Goal: Information Seeking & Learning: Learn about a topic

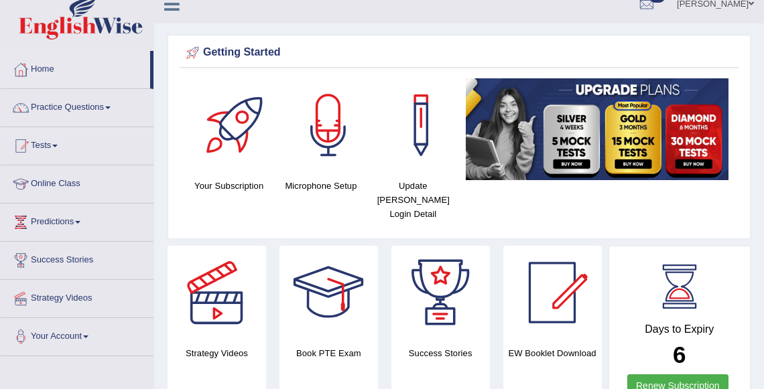
scroll to position [40, 0]
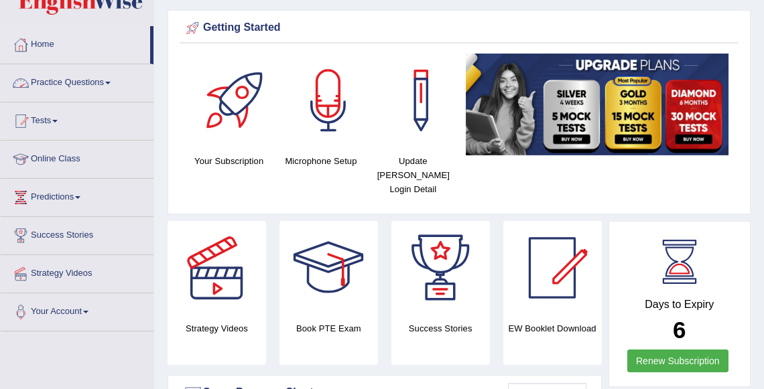
click at [52, 119] on link "Tests" at bounding box center [77, 118] width 153 height 33
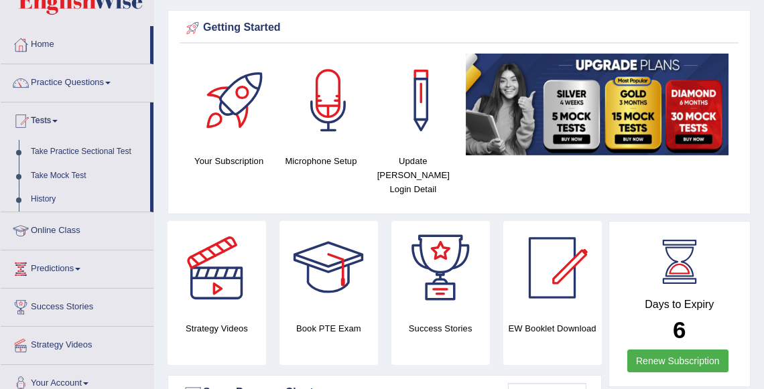
click at [49, 205] on link "History" at bounding box center [87, 200] width 125 height 24
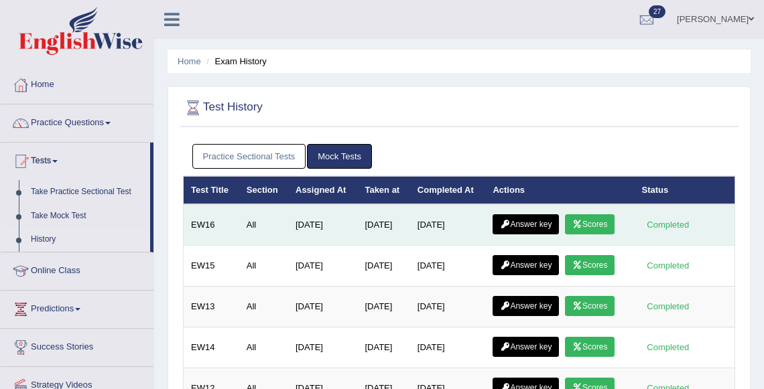
click at [601, 228] on link "Scores" at bounding box center [590, 224] width 50 height 20
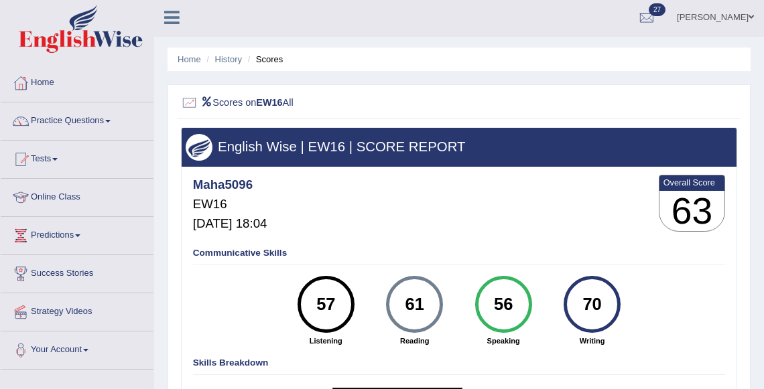
scroll to position [1, 0]
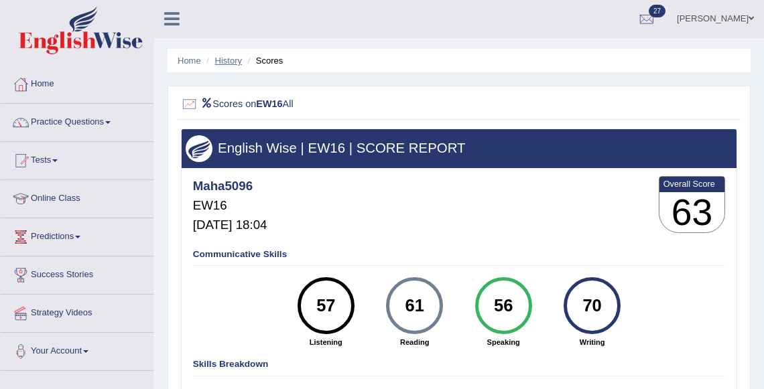
click at [229, 63] on link "History" at bounding box center [228, 61] width 27 height 10
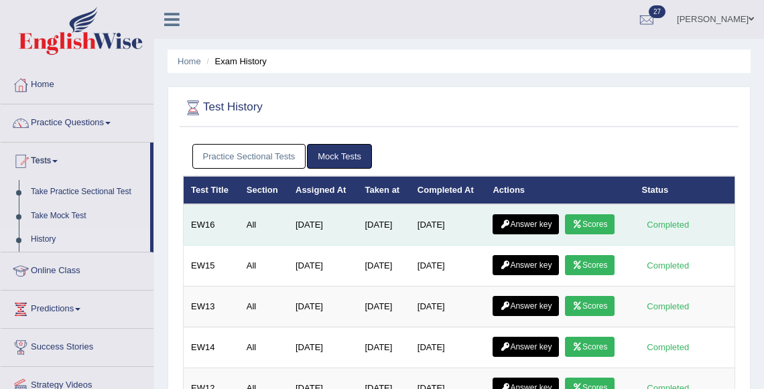
click at [587, 224] on link "Scores" at bounding box center [590, 224] width 50 height 20
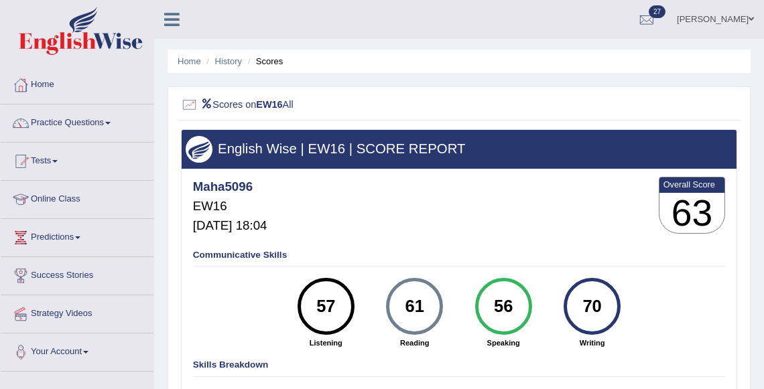
click at [236, 68] on ul "Home History Scores" at bounding box center [458, 61] width 583 height 23
click at [236, 66] on link "History" at bounding box center [228, 61] width 27 height 10
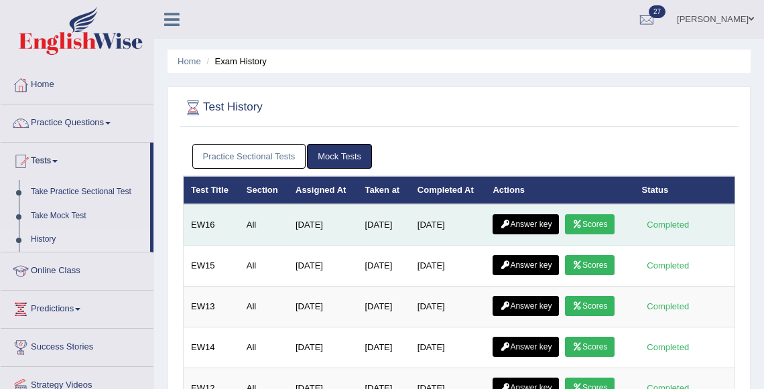
click at [518, 229] on link "Answer key" at bounding box center [525, 224] width 66 height 20
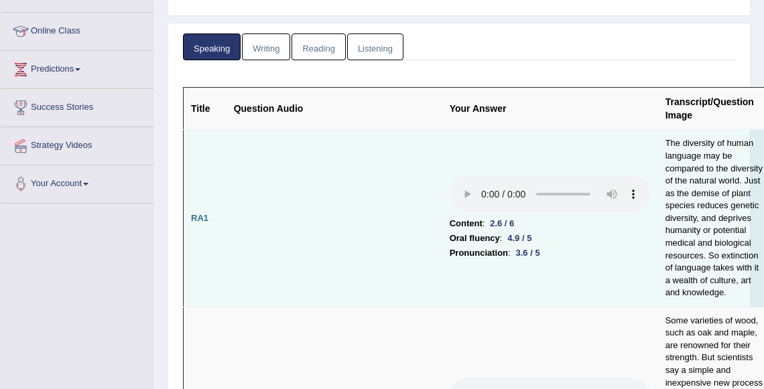
scroll to position [109, 0]
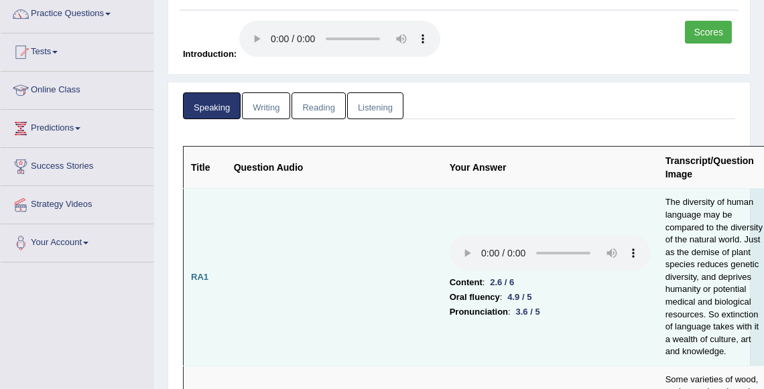
click at [507, 274] on td "Content : 2.6 / 6 Oral fluency : 4.9 / 5 Pronunciation : 3.6 / 5" at bounding box center [550, 277] width 216 height 177
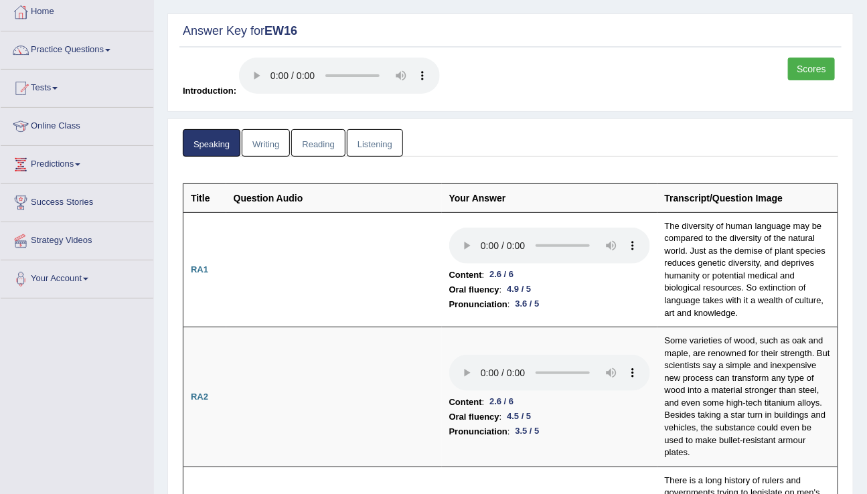
scroll to position [0, 0]
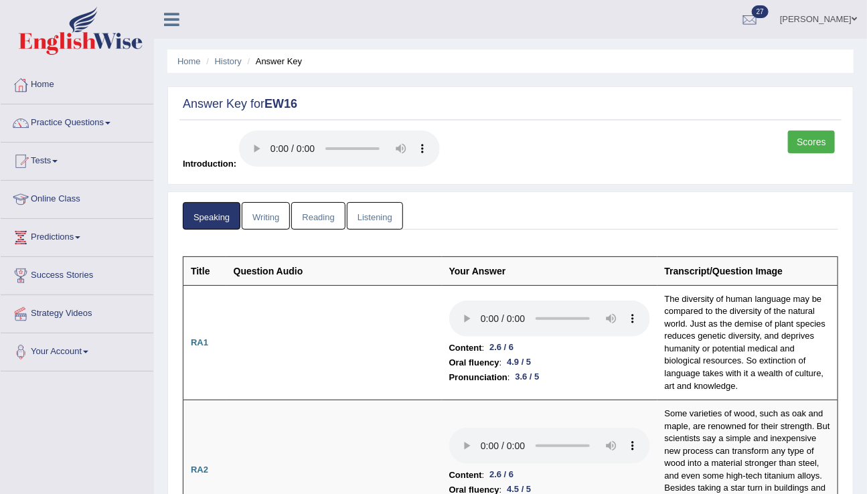
click at [285, 210] on link "Writing" at bounding box center [266, 215] width 48 height 27
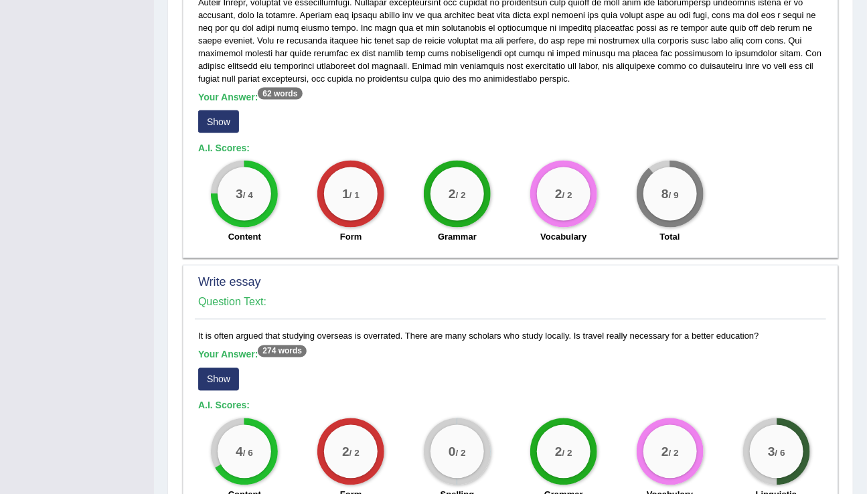
scroll to position [747, 0]
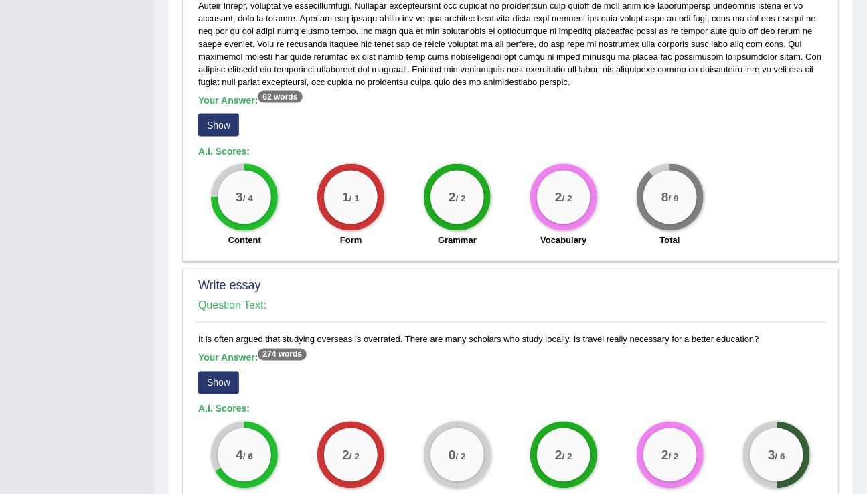
click at [218, 121] on button "Show" at bounding box center [218, 125] width 41 height 23
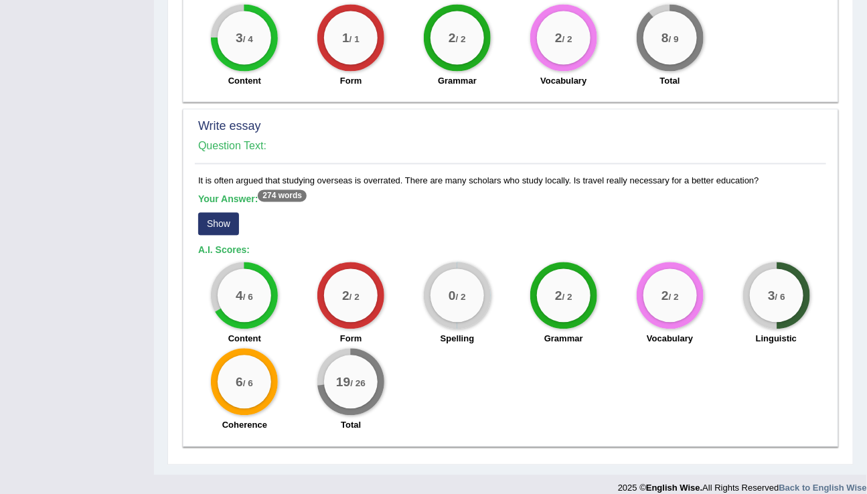
scroll to position [920, 0]
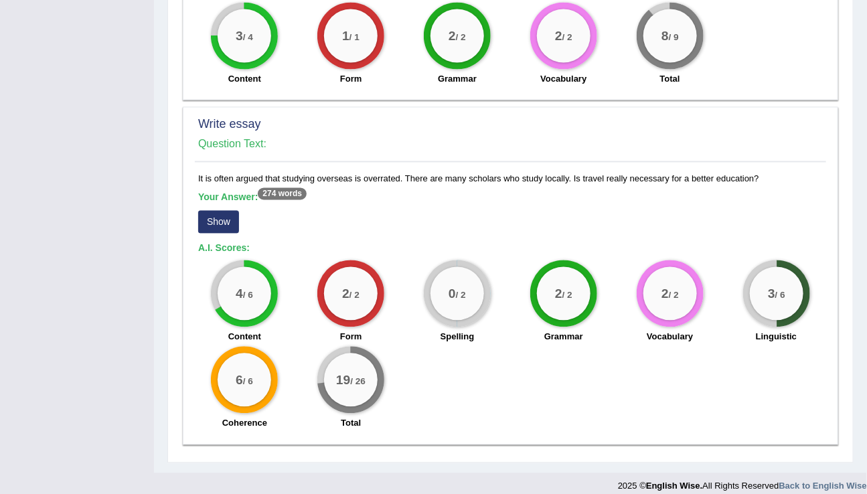
click at [210, 219] on button "Show" at bounding box center [218, 222] width 41 height 23
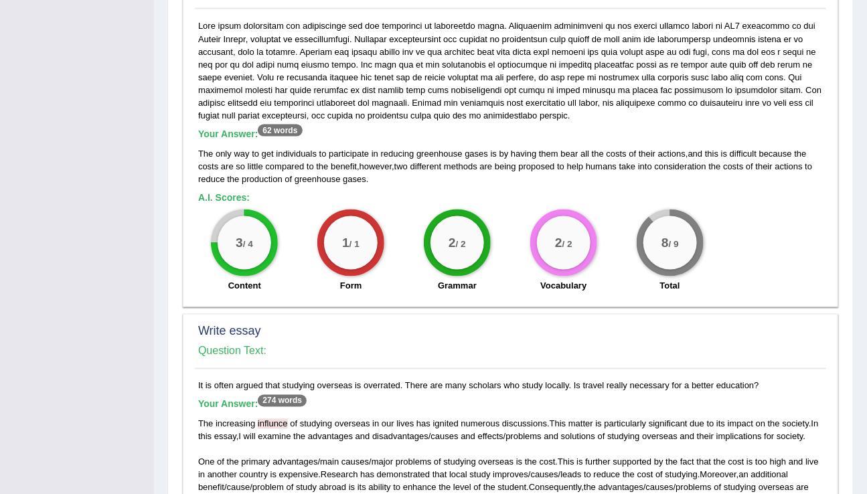
scroll to position [711, 0]
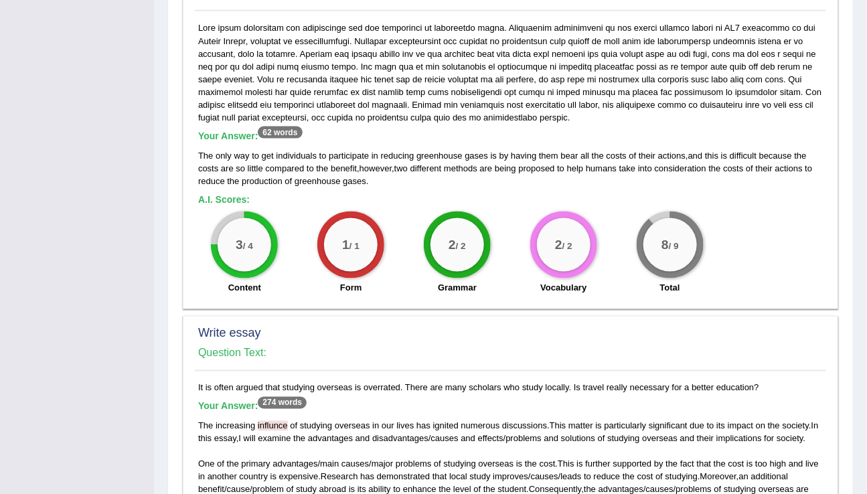
click at [275, 131] on sup "62 words" at bounding box center [280, 133] width 44 height 12
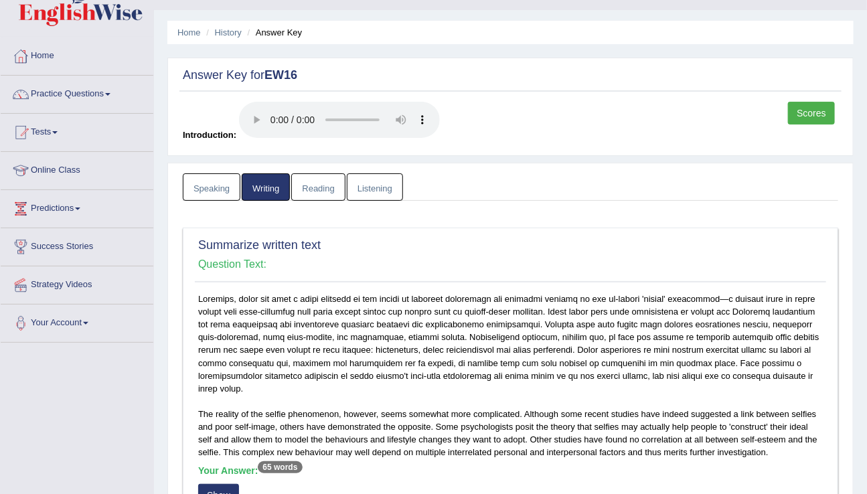
scroll to position [0, 0]
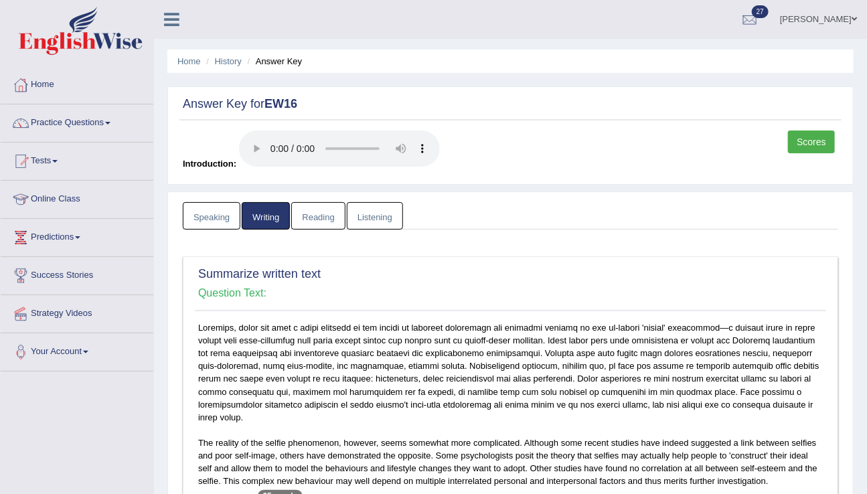
click at [330, 209] on link "Reading" at bounding box center [318, 215] width 54 height 27
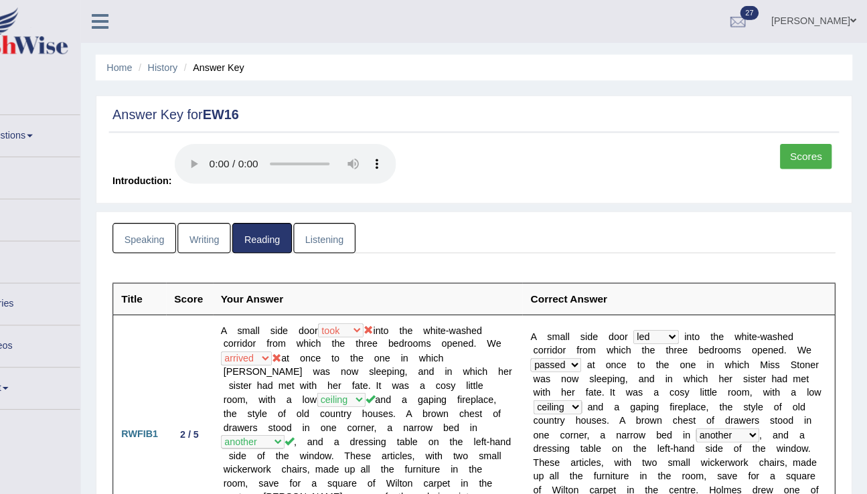
click at [388, 210] on link "Listening" at bounding box center [375, 215] width 56 height 27
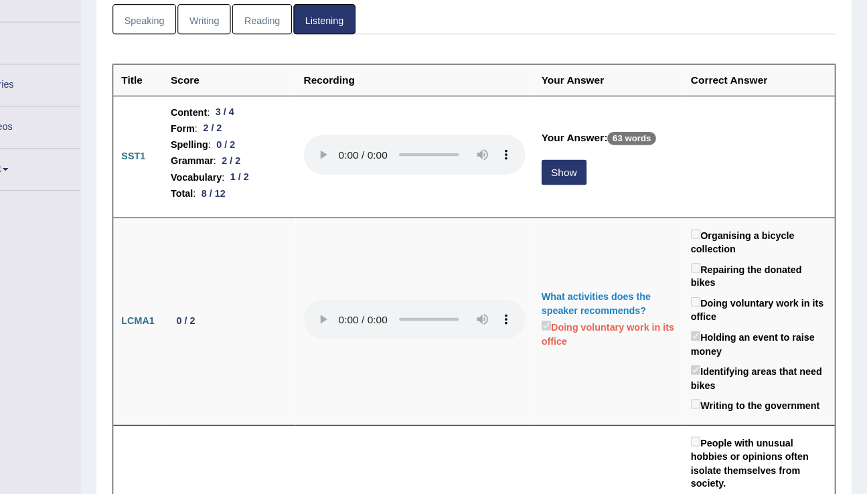
scroll to position [184, 0]
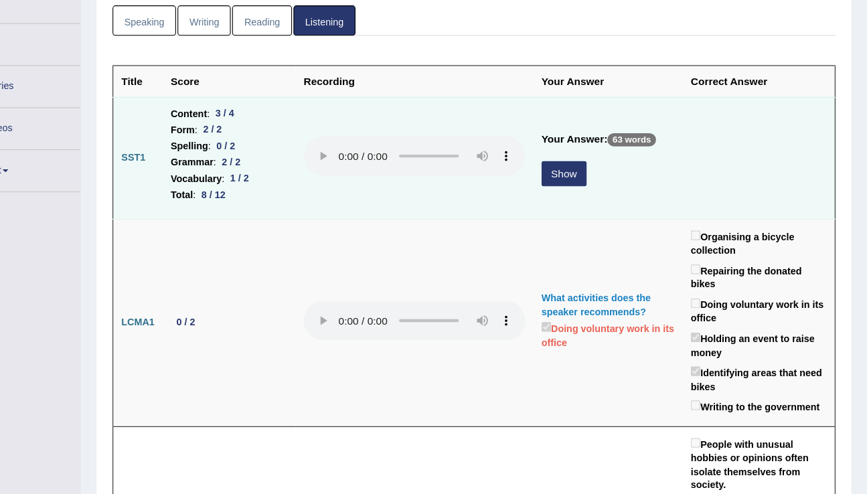
click at [594, 177] on button "Show" at bounding box center [592, 170] width 41 height 23
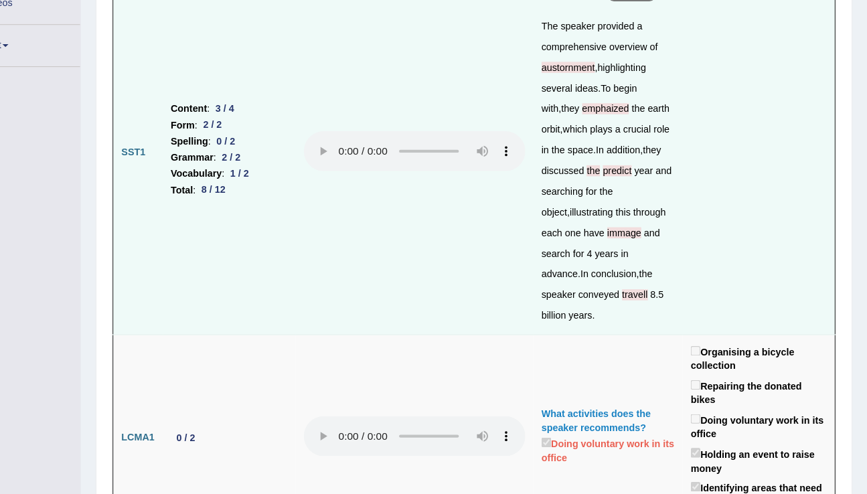
scroll to position [290, 0]
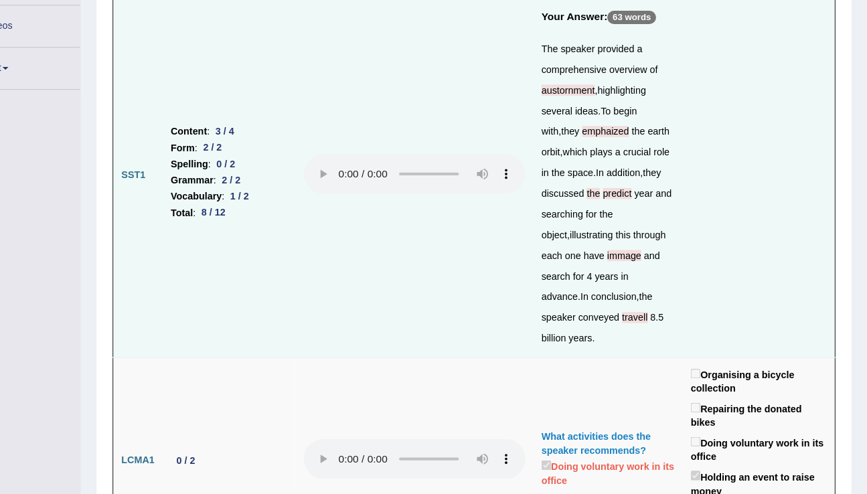
click at [645, 291] on span "travell" at bounding box center [656, 288] width 23 height 10
copy span "travell"
drag, startPoint x: 676, startPoint y: 176, endPoint x: 646, endPoint y: 155, distance: 36.6
click at [646, 155] on div "The speaker provided a comprehensive overview of austornment , highlighting sev…" at bounding box center [632, 176] width 121 height 281
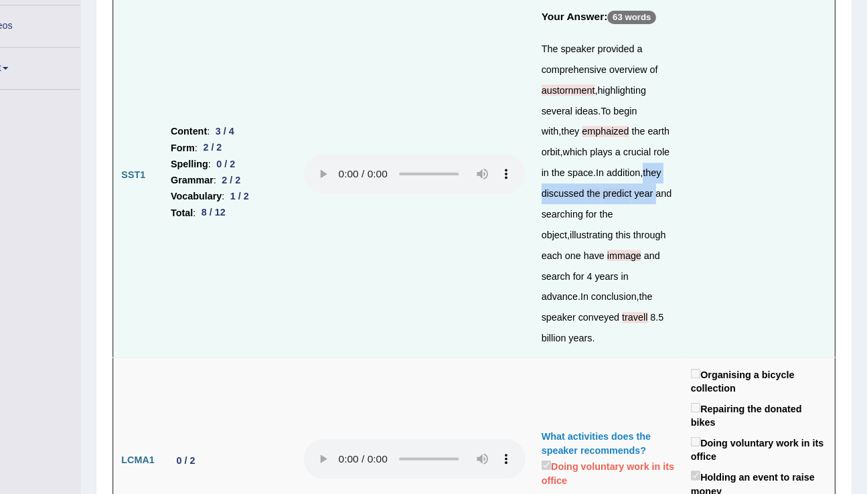
copy div "they discussed the predict year"
click at [607, 80] on span "austornment" at bounding box center [596, 82] width 48 height 10
copy span "austornment"
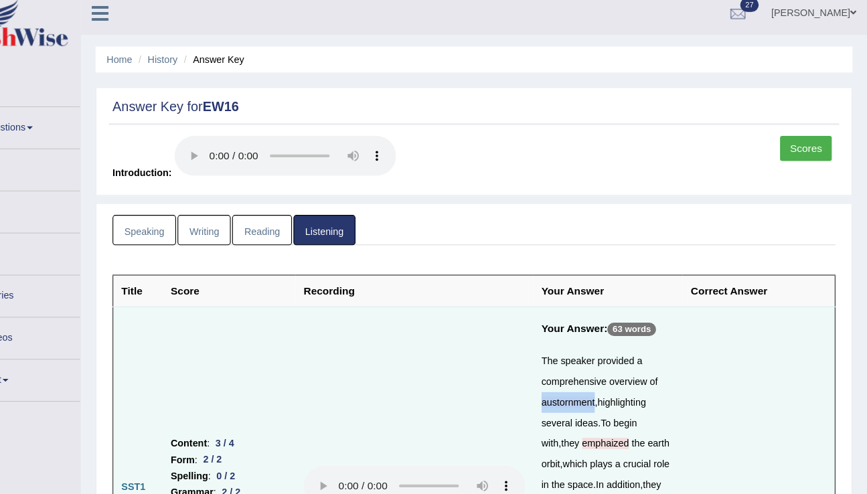
scroll to position [0, 0]
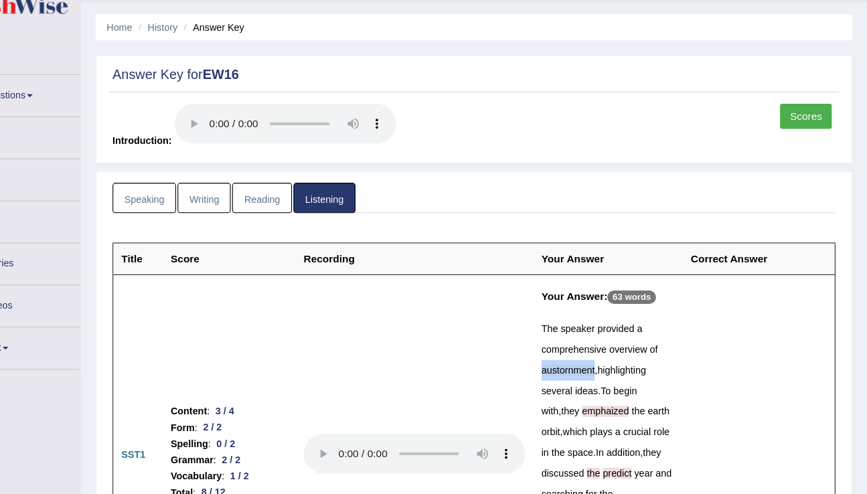
click at [273, 203] on link "Writing" at bounding box center [266, 215] width 48 height 27
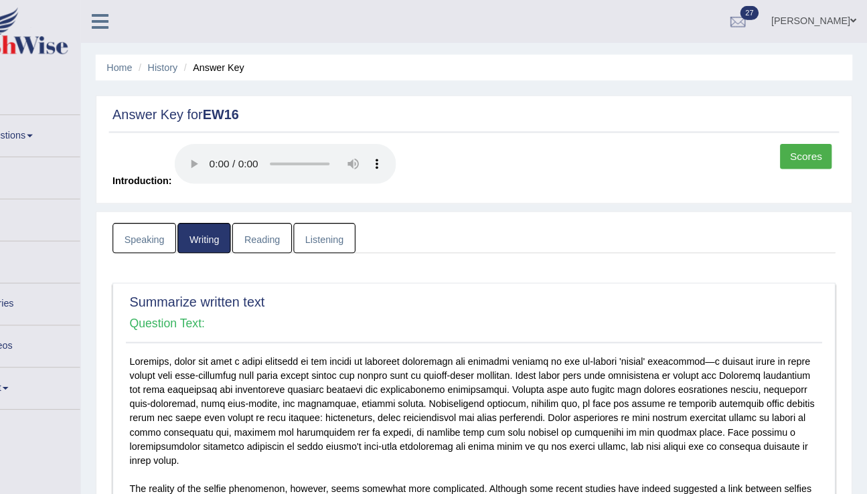
click at [313, 216] on link "Reading" at bounding box center [318, 215] width 54 height 27
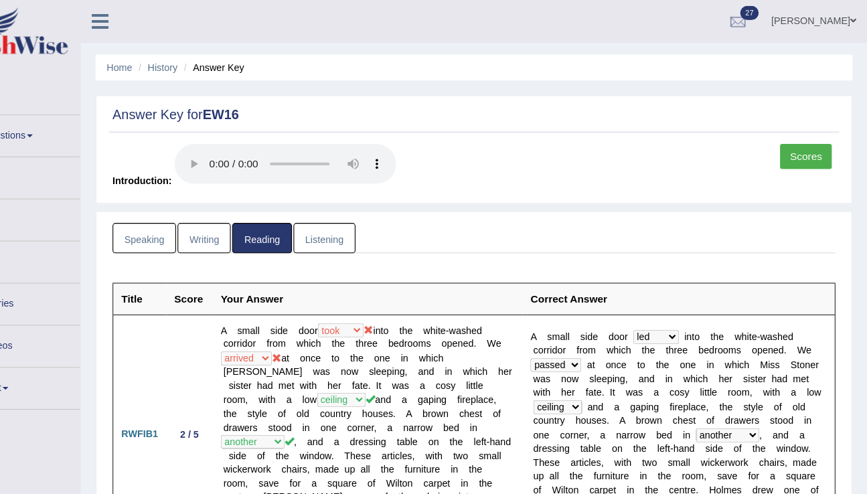
click at [366, 218] on link "Listening" at bounding box center [375, 215] width 56 height 27
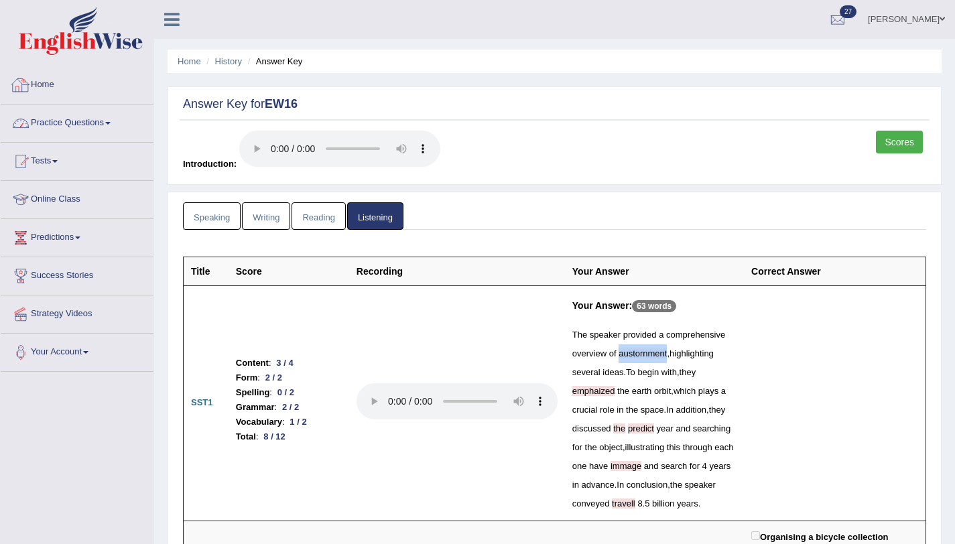
click at [44, 119] on link "Practice Questions" at bounding box center [77, 120] width 153 height 33
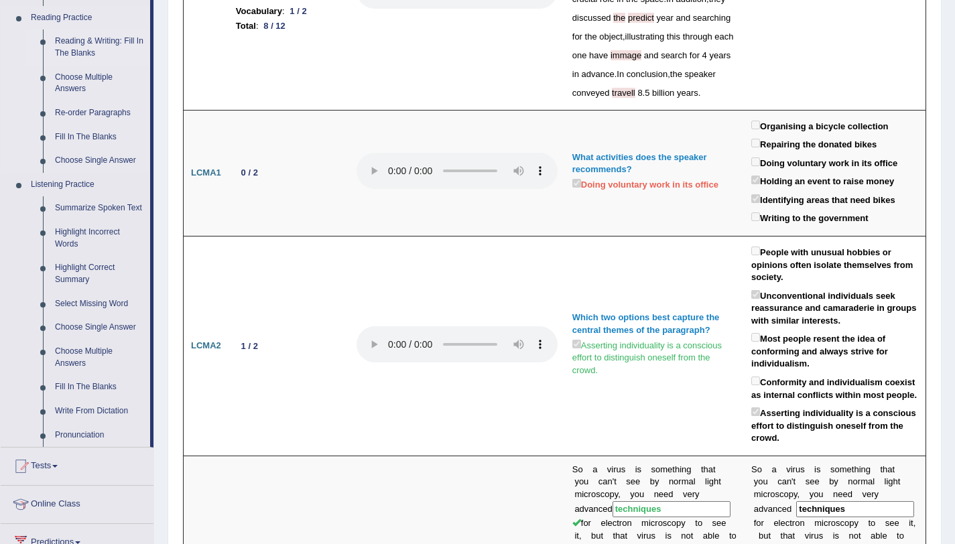
scroll to position [411, 0]
click at [102, 389] on link "Write From Dictation" at bounding box center [99, 411] width 101 height 24
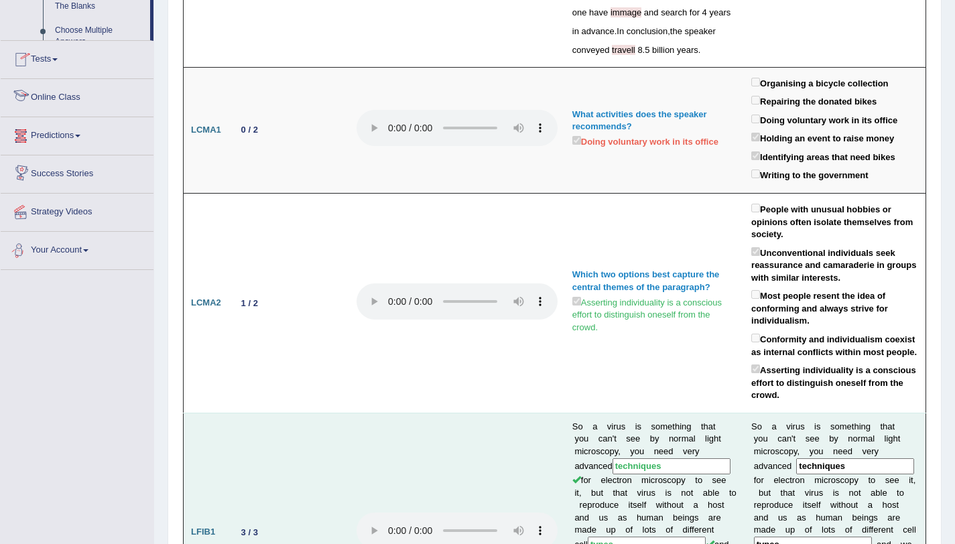
scroll to position [841, 0]
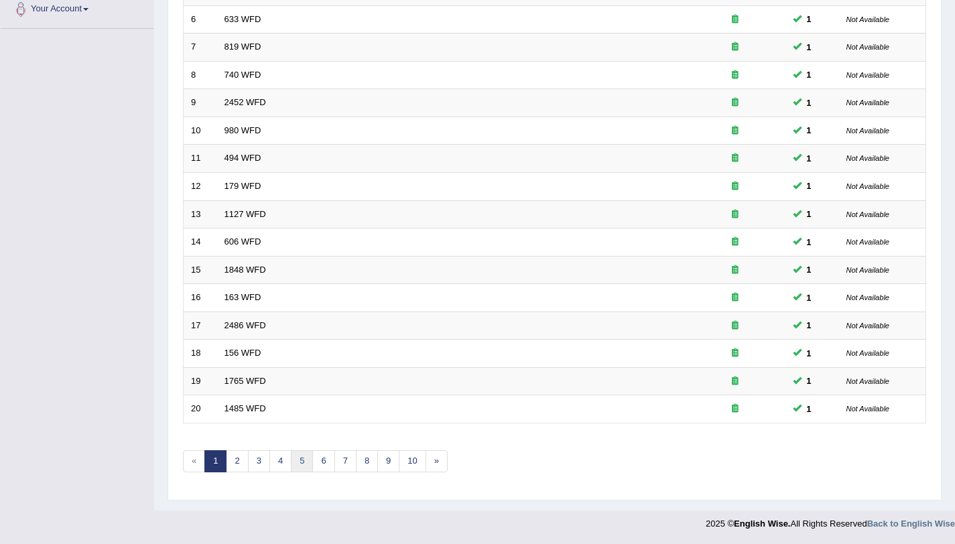
click at [303, 468] on link "5" at bounding box center [302, 461] width 22 height 22
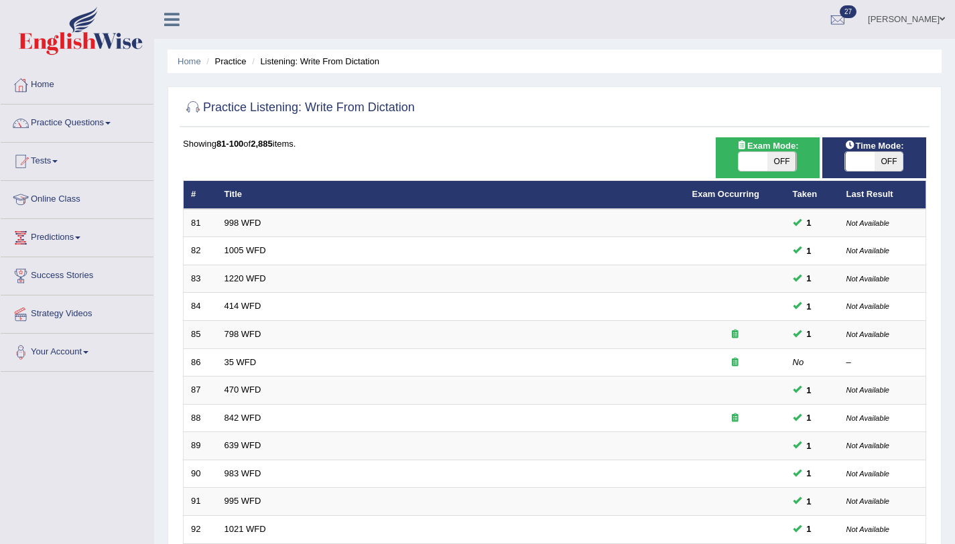
scroll to position [343, 0]
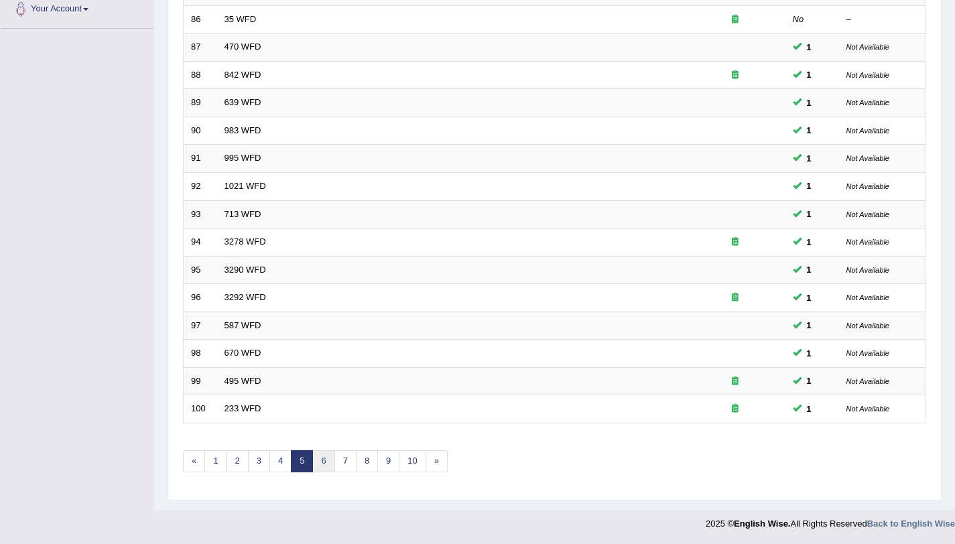
click at [319, 468] on link "6" at bounding box center [323, 461] width 22 height 22
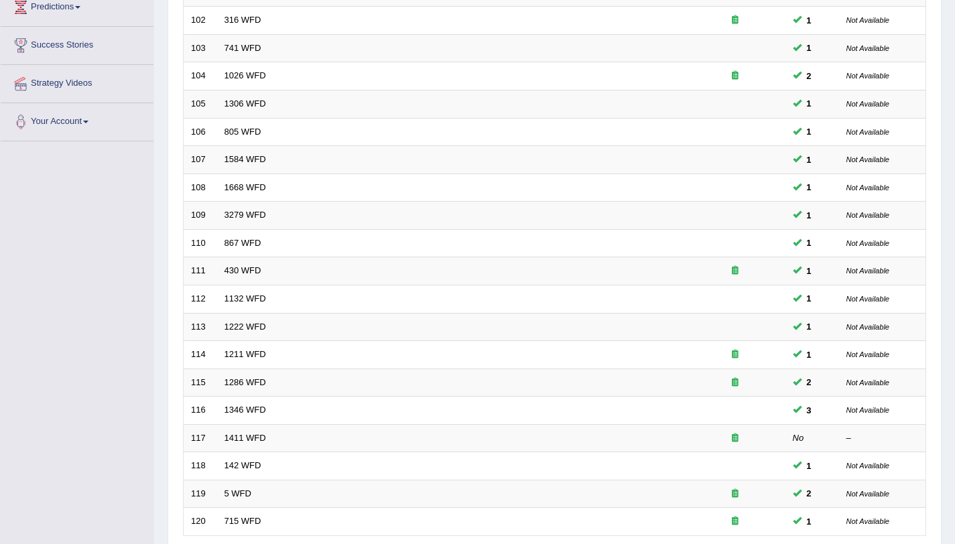
scroll to position [343, 0]
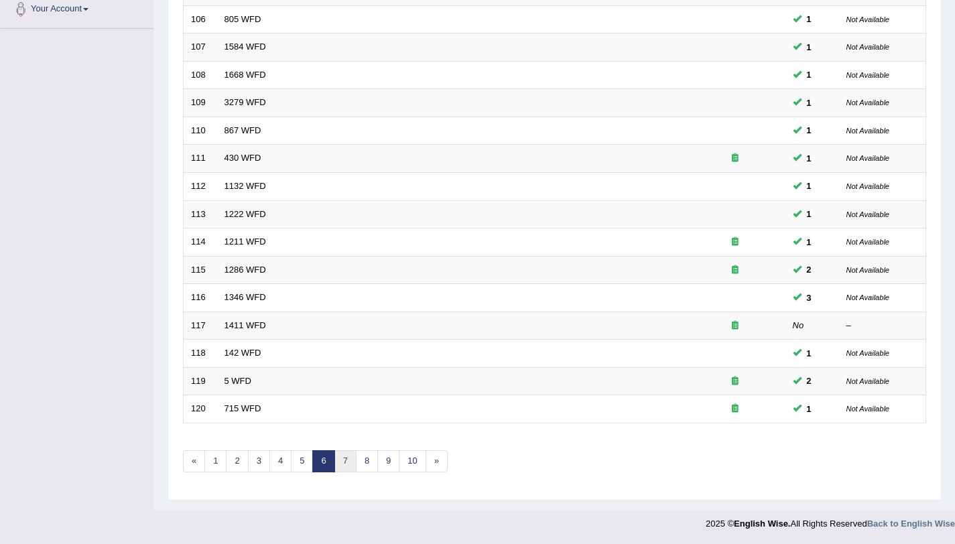
click at [352, 459] on link "7" at bounding box center [345, 461] width 22 height 22
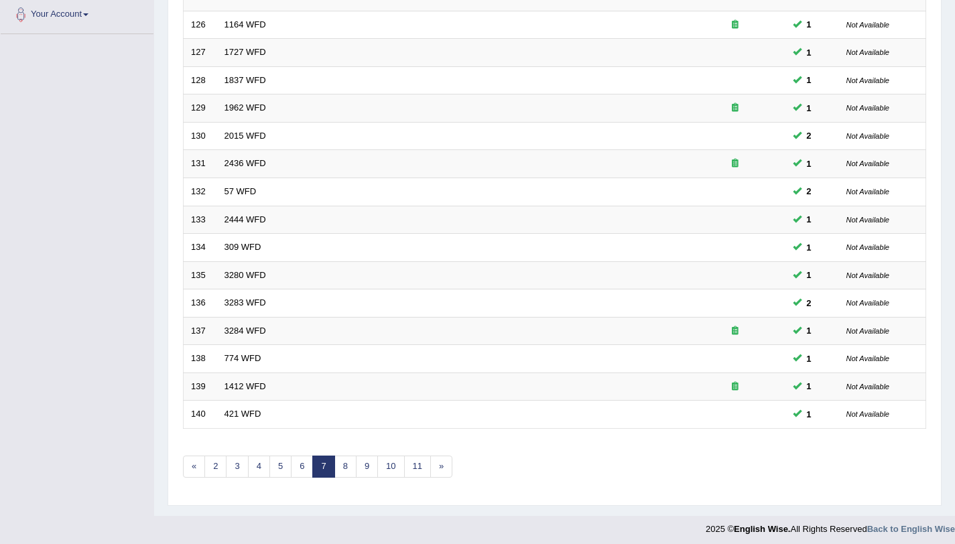
scroll to position [343, 0]
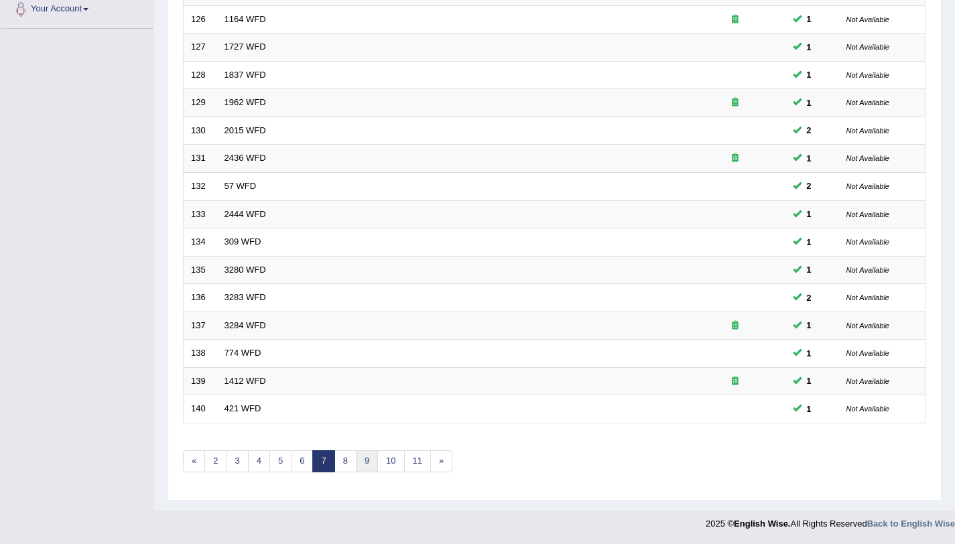
click at [362, 462] on link "9" at bounding box center [367, 461] width 22 height 22
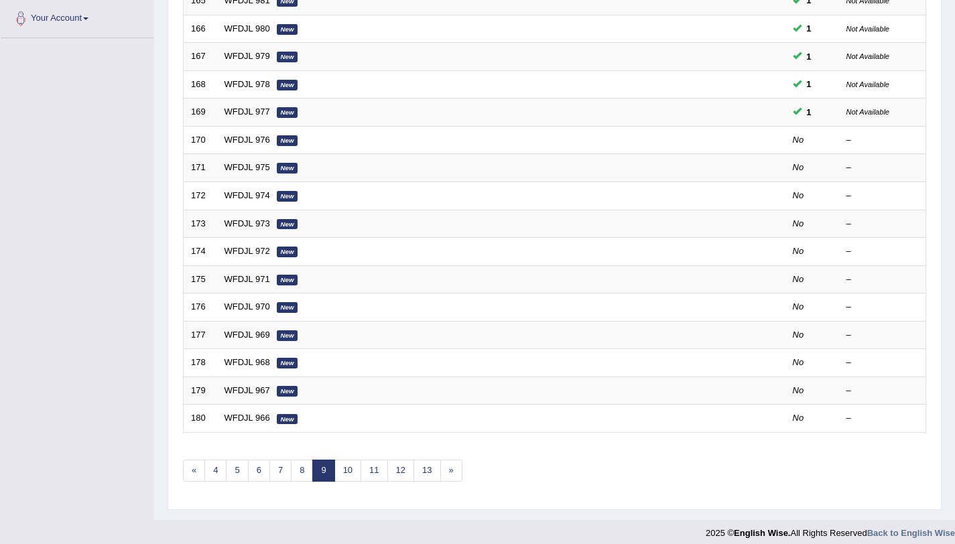
scroll to position [332, 0]
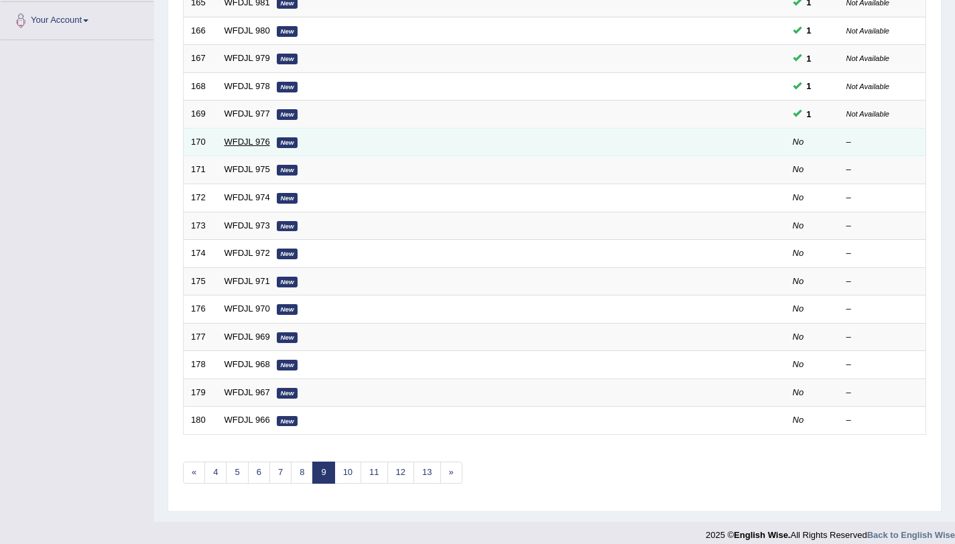
click at [242, 145] on link "WFDJL 976" at bounding box center [247, 142] width 46 height 10
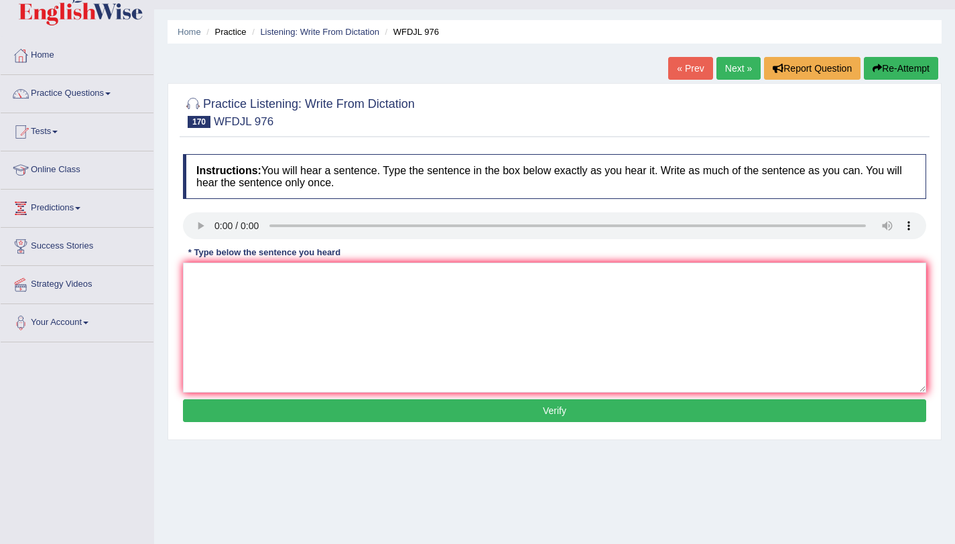
scroll to position [30, 0]
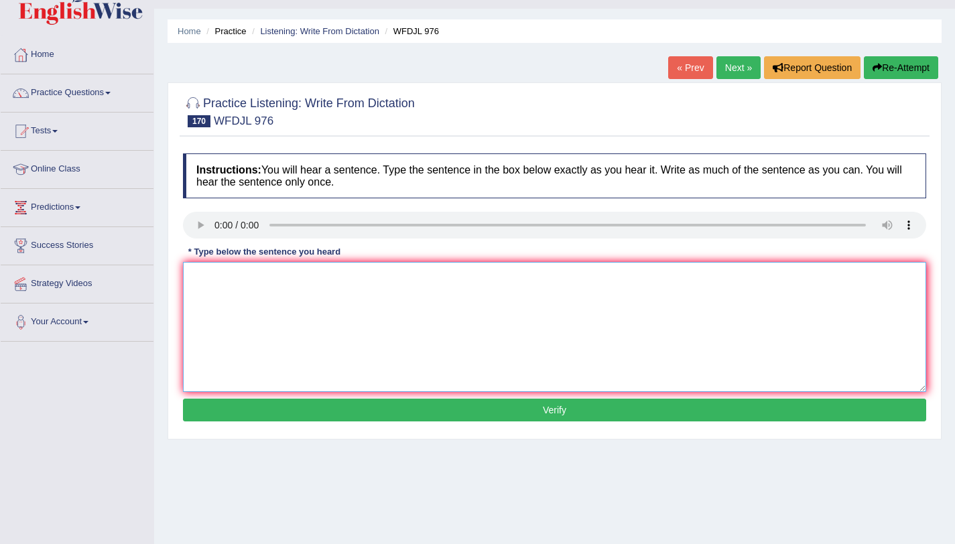
click at [275, 301] on textarea at bounding box center [554, 327] width 743 height 130
click at [364, 283] on textarea "the sea level go up showes the climate changeing changing" at bounding box center [554, 327] width 743 height 130
click at [255, 279] on textarea "the sea level go up showes the climate changing" at bounding box center [554, 327] width 743 height 130
type textarea "the sea level go goes up showes the climate changing"
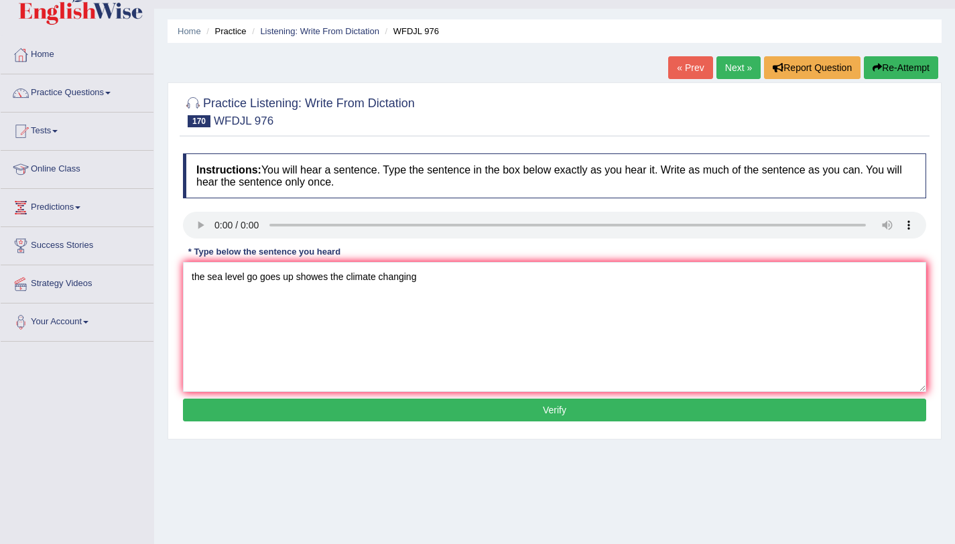
click at [488, 399] on button "Verify" at bounding box center [554, 410] width 743 height 23
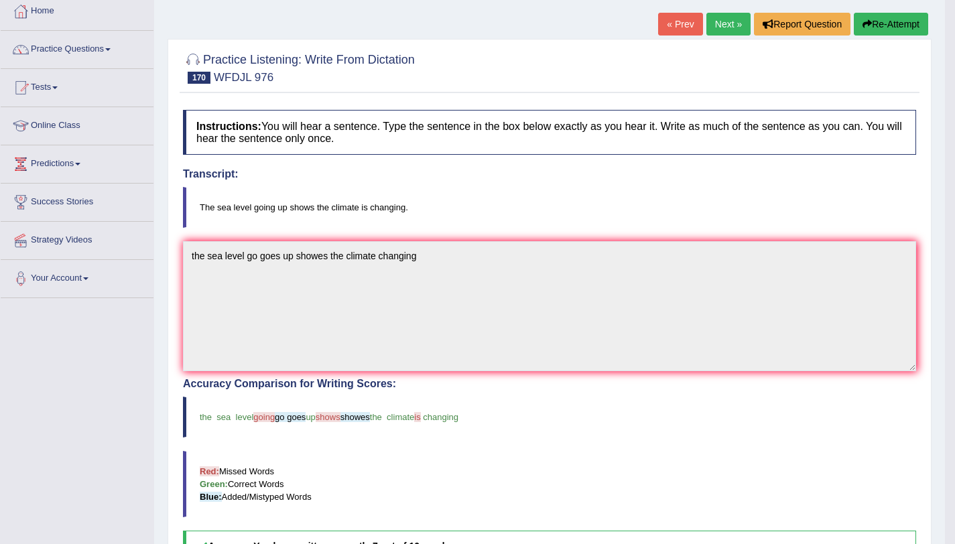
scroll to position [91, 0]
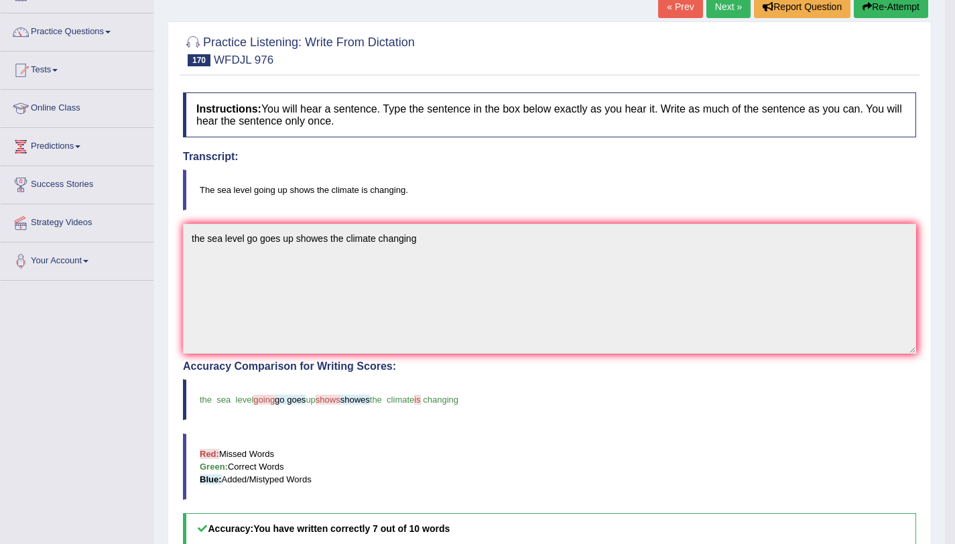
click at [730, 3] on link "Next »" at bounding box center [728, 6] width 44 height 23
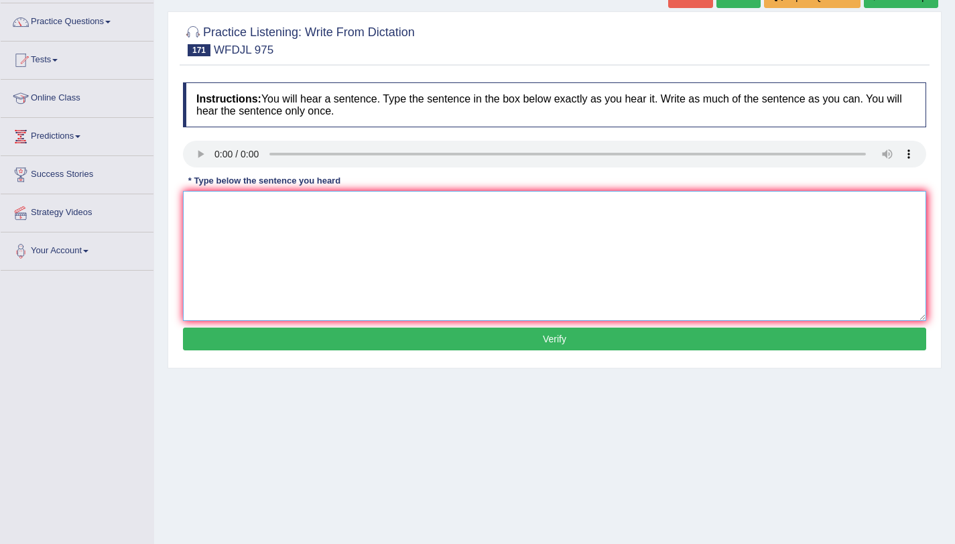
click at [219, 209] on textarea at bounding box center [554, 256] width 743 height 130
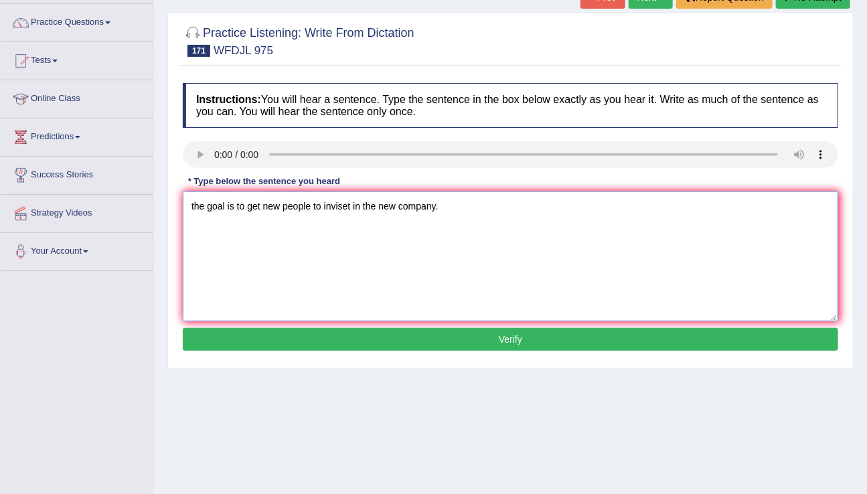
scroll to position [98, 0]
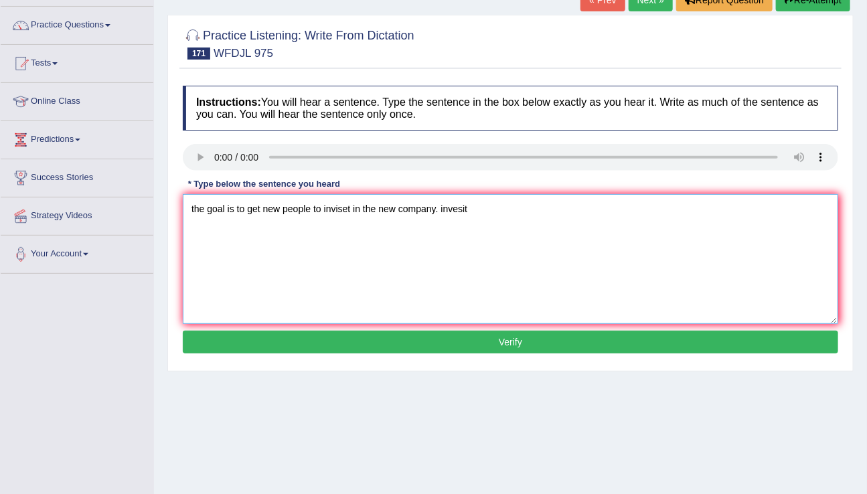
click at [460, 212] on textarea "the goal is to get new people to inviset in the new company. invesit" at bounding box center [511, 259] width 656 height 130
click at [358, 208] on textarea "the goal is to get new people to inviset in the new company." at bounding box center [511, 259] width 656 height 130
paste textarea "vesitin"
type textarea "the goal is to get new people to inviset invesit in the new company."
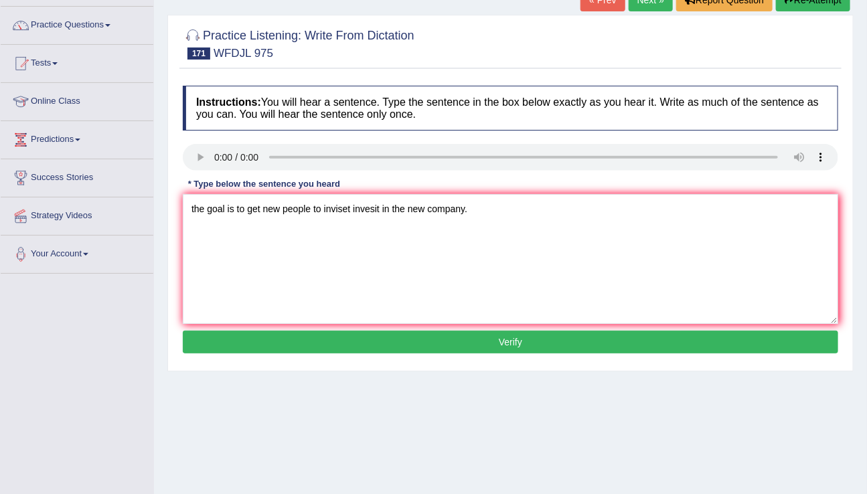
click at [490, 347] on button "Verify" at bounding box center [511, 342] width 656 height 23
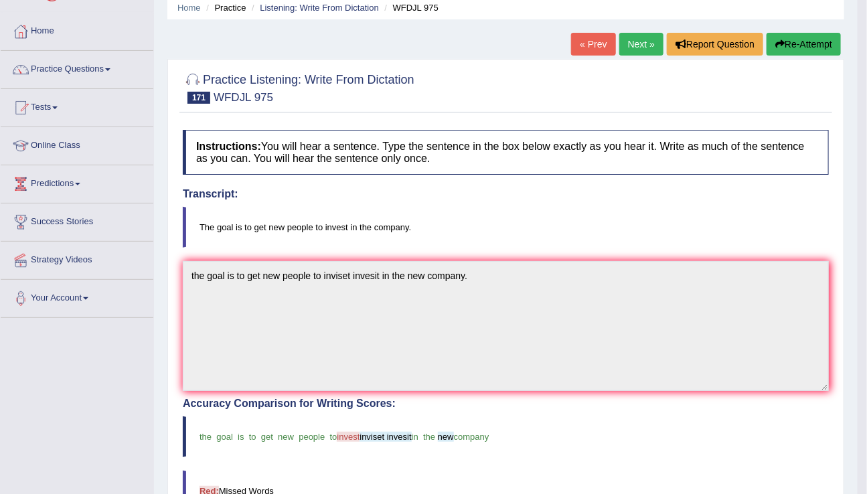
scroll to position [46, 0]
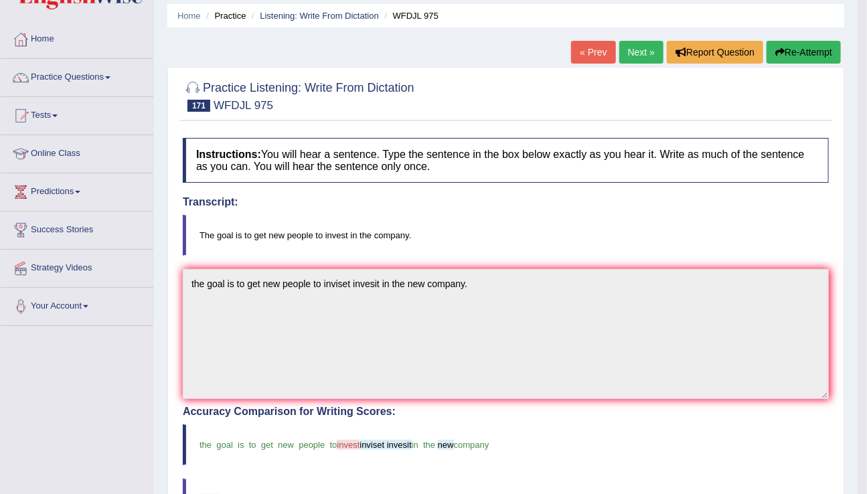
click at [632, 56] on link "Next »" at bounding box center [642, 52] width 44 height 23
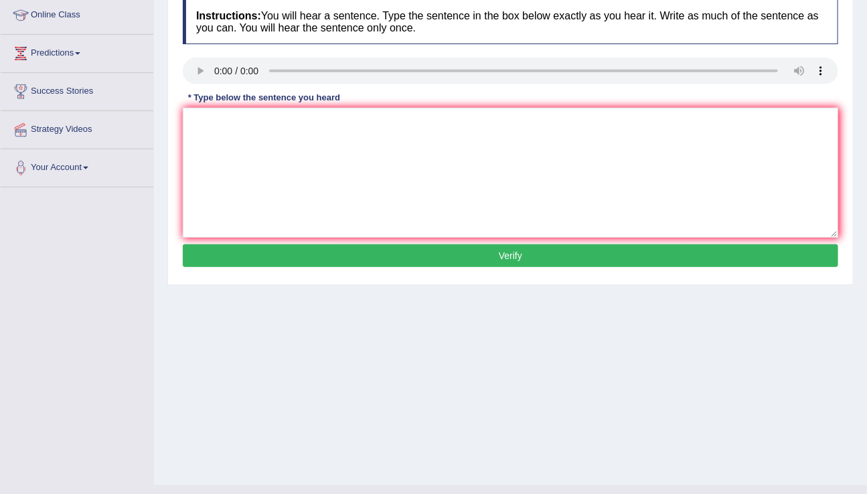
scroll to position [188, 0]
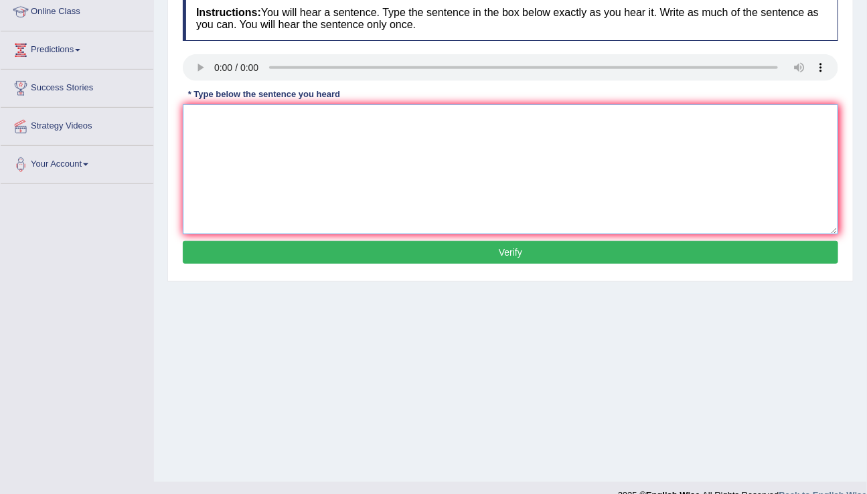
click at [235, 115] on textarea at bounding box center [511, 169] width 656 height 130
drag, startPoint x: 207, startPoint y: 119, endPoint x: 188, endPoint y: 119, distance: 19.4
click at [188, 119] on textarea "thei fixing every part in the building right now." at bounding box center [511, 169] width 656 height 130
click at [249, 114] on textarea "They are fixing every part in the building right now." at bounding box center [511, 169] width 656 height 130
click at [242, 114] on textarea "They are fixing every part in the building right now." at bounding box center [511, 169] width 656 height 130
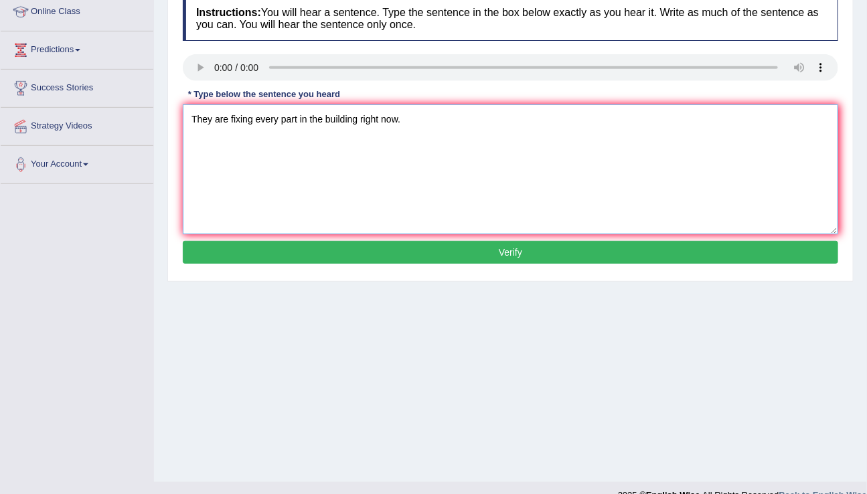
click at [242, 114] on textarea "They are fixing every part in the building right now." at bounding box center [511, 169] width 656 height 130
type textarea "They are fixing every part in the building right now."
click at [492, 253] on button "Verify" at bounding box center [511, 252] width 656 height 23
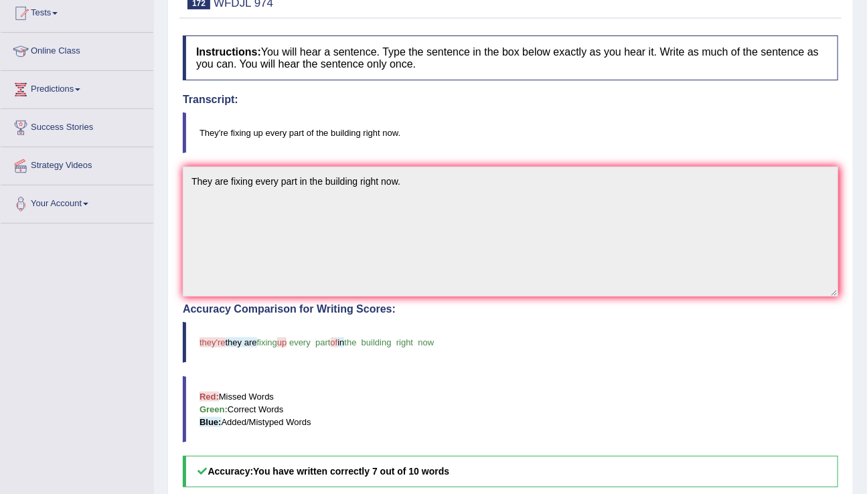
scroll to position [68, 0]
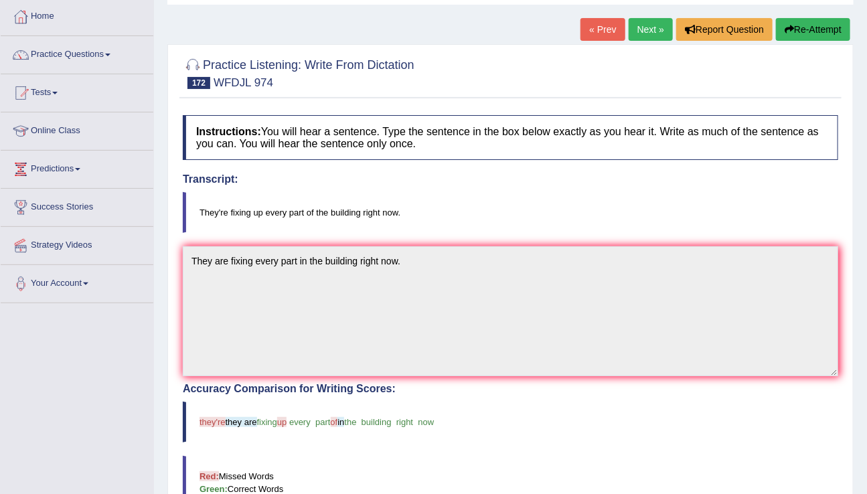
click at [652, 30] on link "Next »" at bounding box center [651, 29] width 44 height 23
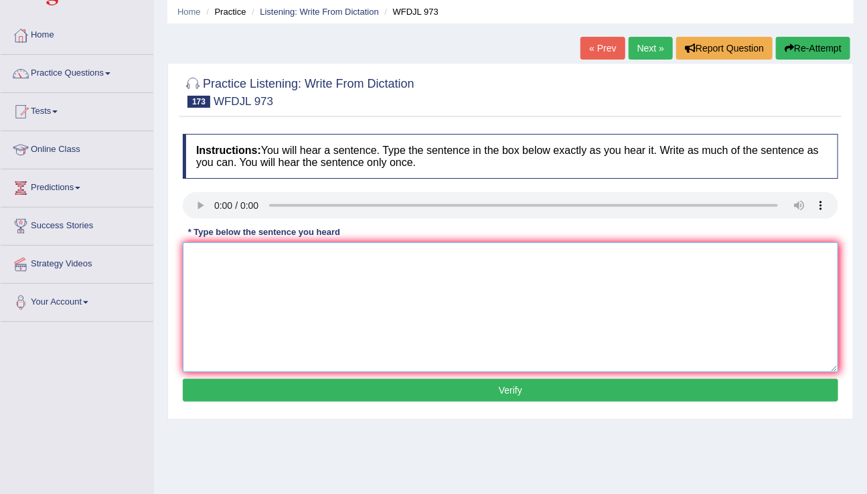
click at [243, 304] on textarea at bounding box center [511, 307] width 656 height 130
click at [267, 259] on textarea "you learn what ypu need to do in the class online outline." at bounding box center [511, 307] width 656 height 130
type textarea "you learn what you need to do in the class online outline."
click at [522, 403] on div "Instructions: You will hear a sentence. Type the sentence in the box below exac…" at bounding box center [511, 269] width 662 height 285
click at [518, 394] on button "Verify" at bounding box center [511, 390] width 656 height 23
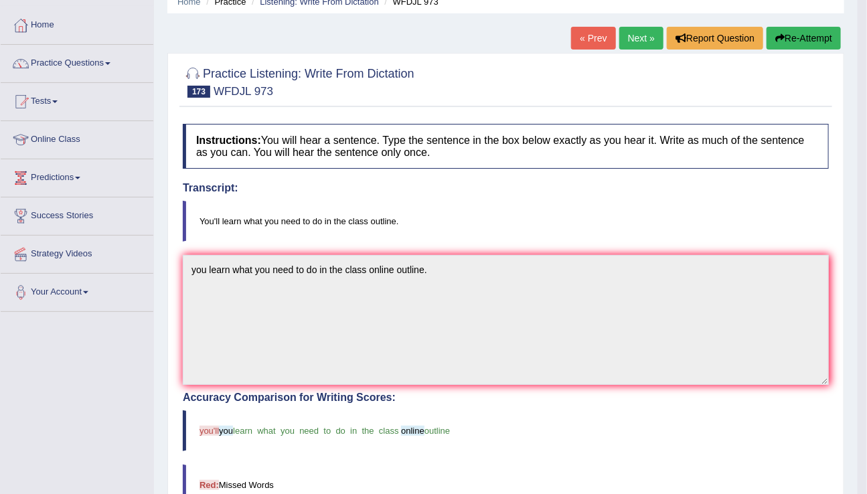
scroll to position [44, 0]
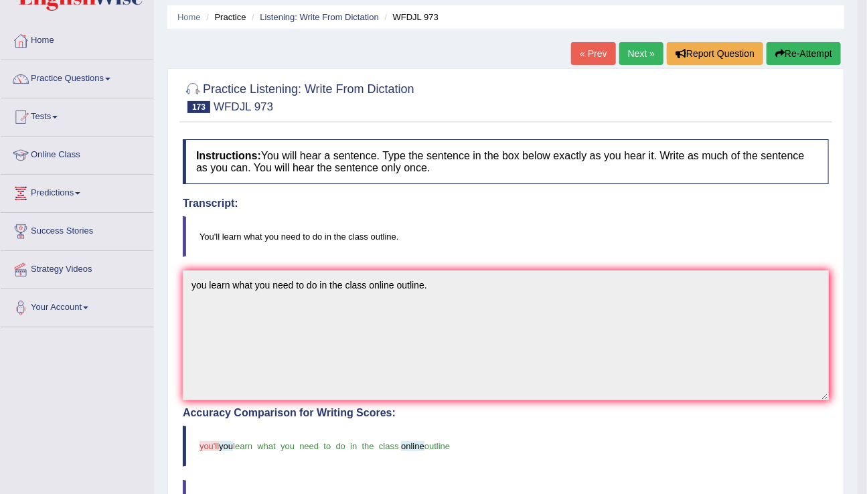
click at [624, 56] on link "Next »" at bounding box center [642, 53] width 44 height 23
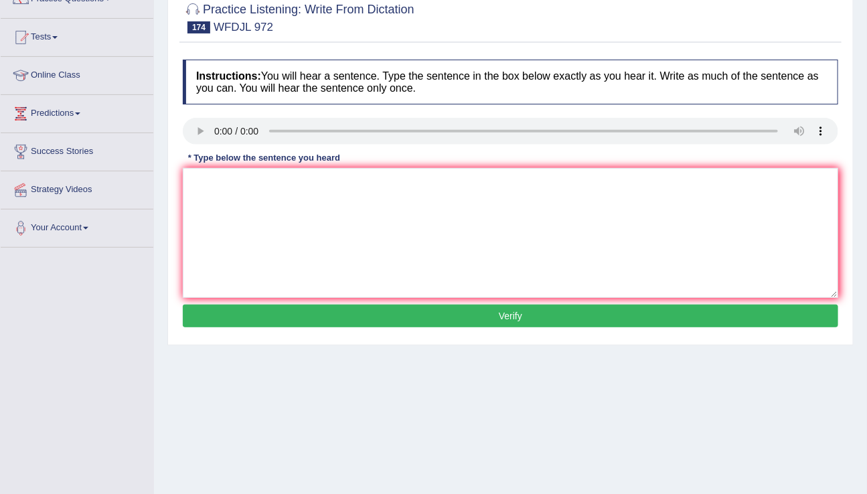
scroll to position [125, 0]
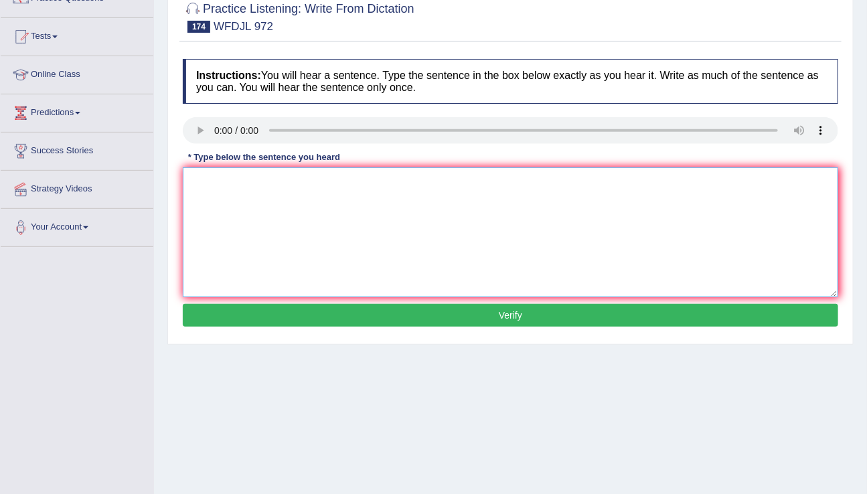
click at [247, 190] on textarea at bounding box center [511, 232] width 656 height 130
click at [201, 179] on textarea "whatchi people helps why they do things" at bounding box center [511, 232] width 656 height 130
type textarea "watching people helps why they do things"
click at [508, 312] on button "Verify" at bounding box center [511, 315] width 656 height 23
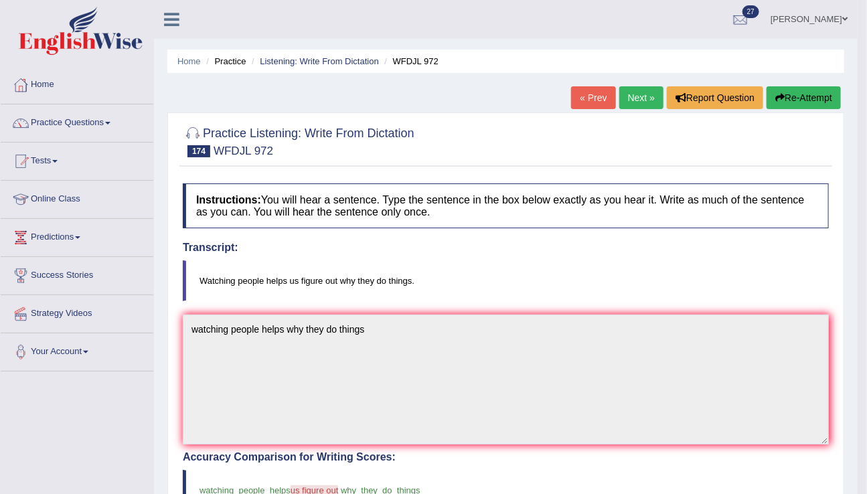
scroll to position [3, 0]
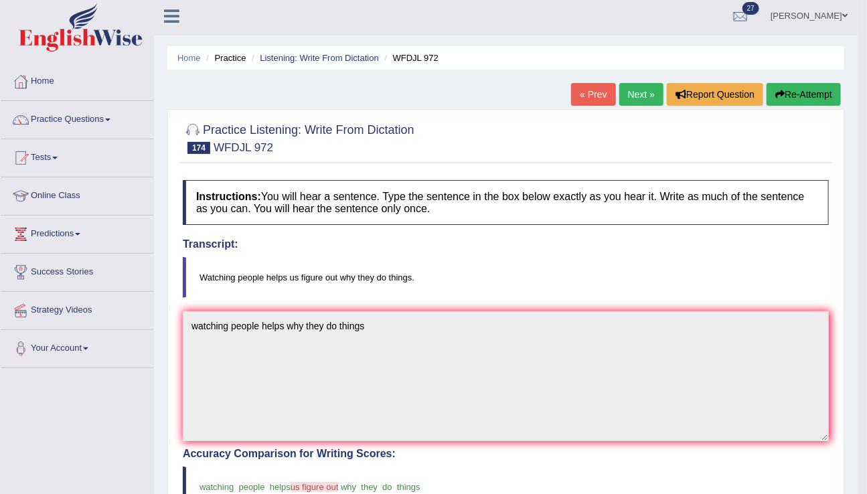
click at [798, 85] on button "Re-Attempt" at bounding box center [804, 94] width 74 height 23
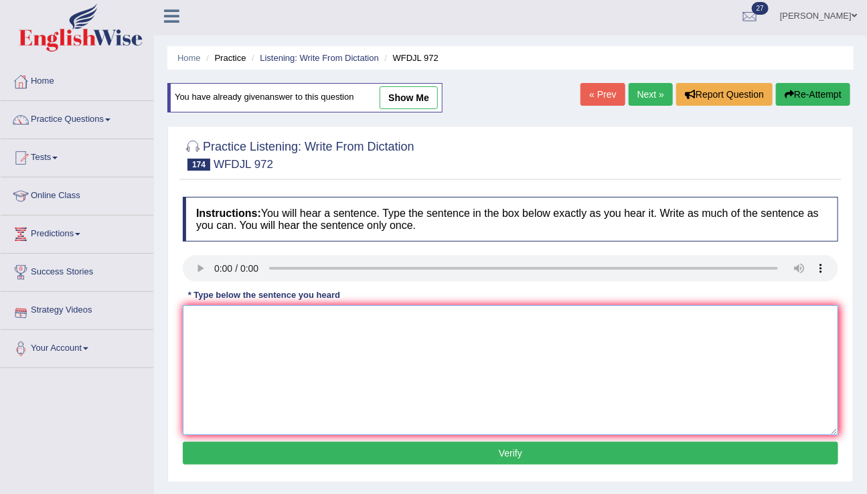
click at [204, 320] on textarea at bounding box center [511, 370] width 656 height 130
click at [370, 320] on textarea "watching peoples helps us [PERSON_NAME] out wht they do things." at bounding box center [511, 370] width 656 height 130
click at [323, 330] on textarea "watching [PERSON_NAME] helps us [PERSON_NAME] out why they do things." at bounding box center [511, 370] width 656 height 130
click at [322, 322] on textarea "watching [PERSON_NAME] helps us [PERSON_NAME] out why they do things." at bounding box center [511, 370] width 656 height 130
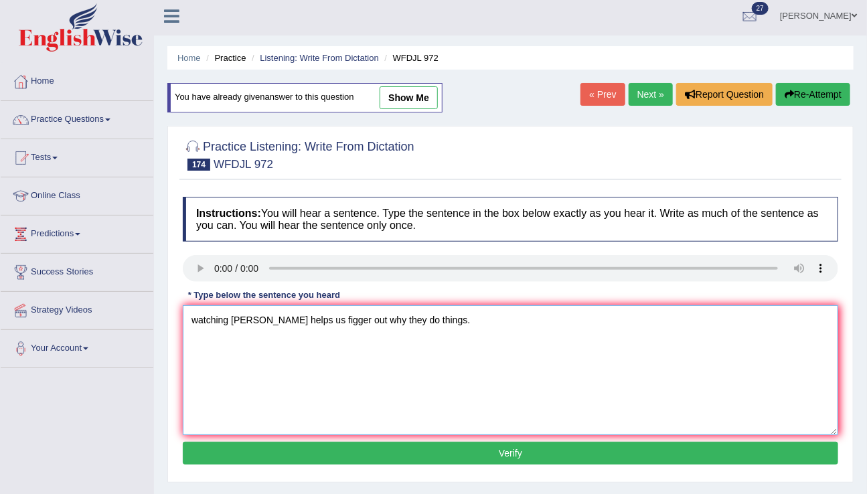
click at [309, 318] on textarea "watching [PERSON_NAME] helps us figger out why they do things." at bounding box center [511, 370] width 656 height 130
type textarea "watching [PERSON_NAME] helps us figure out why they do things."
click at [491, 450] on button "Verify" at bounding box center [511, 453] width 656 height 23
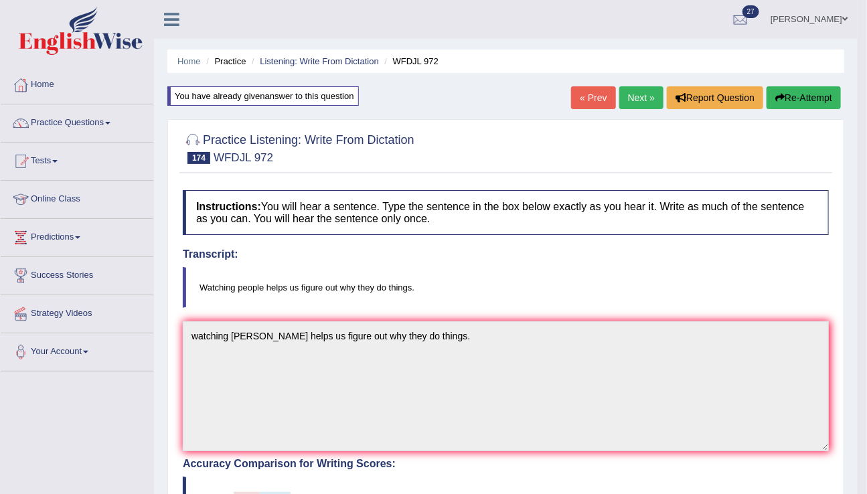
click at [638, 90] on link "Next »" at bounding box center [642, 97] width 44 height 23
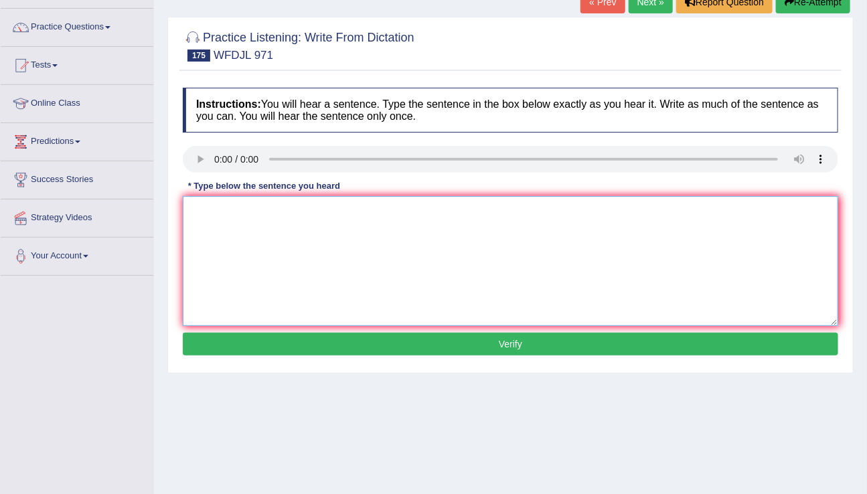
click at [250, 246] on textarea at bounding box center [511, 261] width 656 height 130
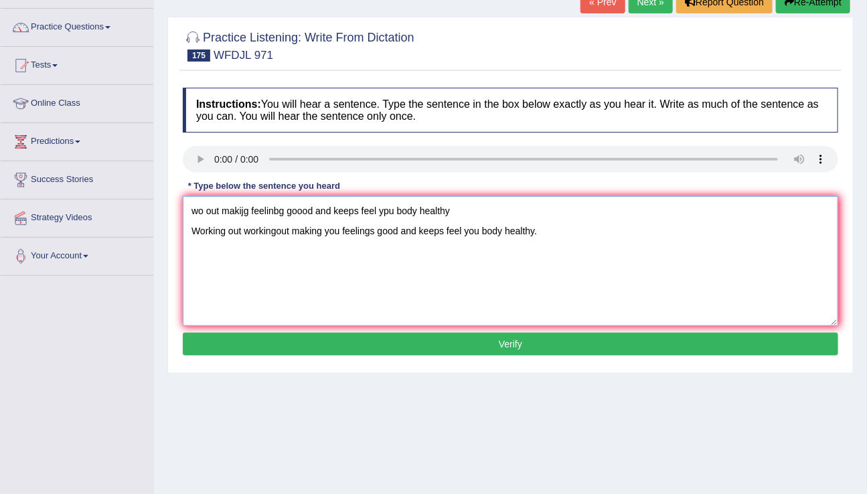
click at [224, 210] on textarea "wo out makijg feelinbg goood and keeps feel ypu body healthy Working out workin…" at bounding box center [511, 261] width 656 height 130
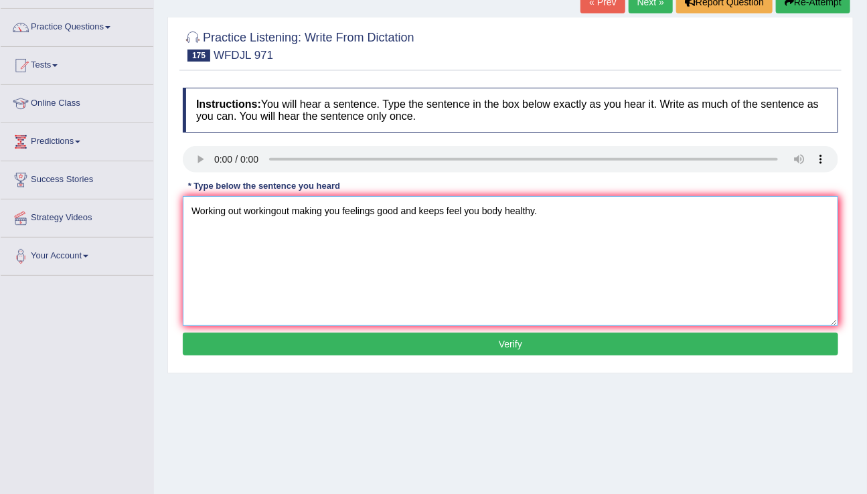
click at [379, 214] on textarea "Working out workingout making you feelings good and keeps feel you body healthy." at bounding box center [511, 261] width 656 height 130
type textarea "Working out workingout making you feelings feeling good and keeps feel you body…"
click at [508, 346] on button "Verify" at bounding box center [511, 344] width 656 height 23
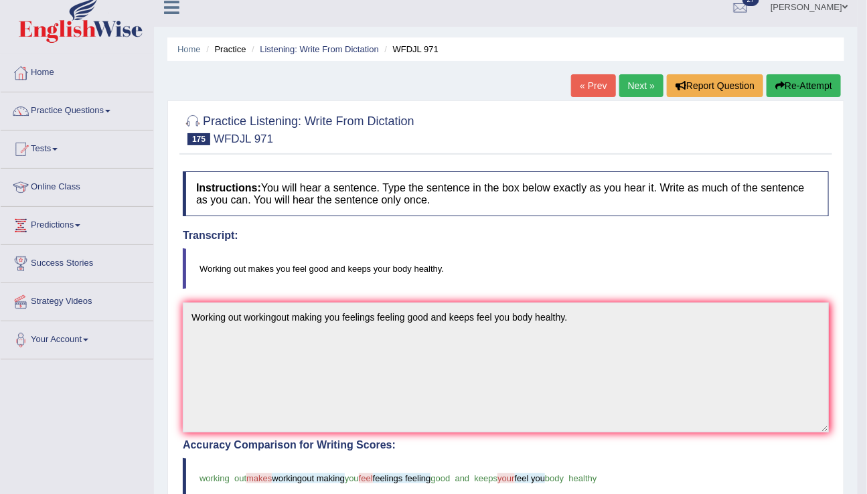
scroll to position [3, 0]
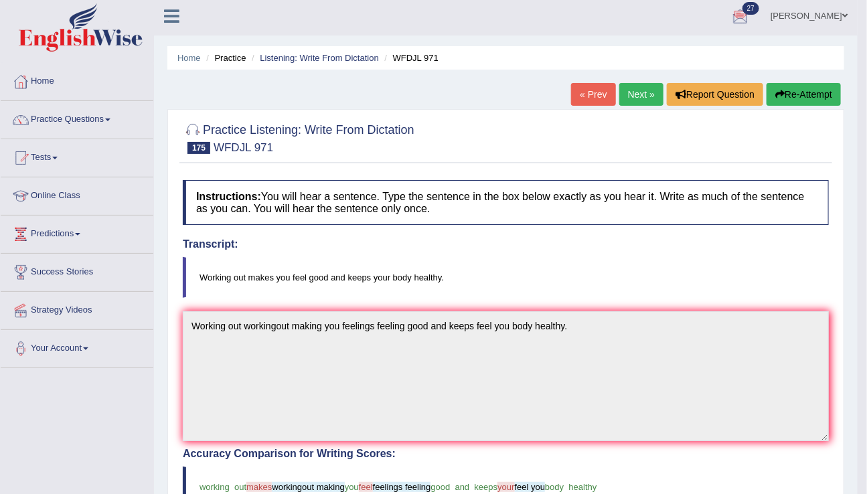
click at [623, 86] on link "Next »" at bounding box center [642, 94] width 44 height 23
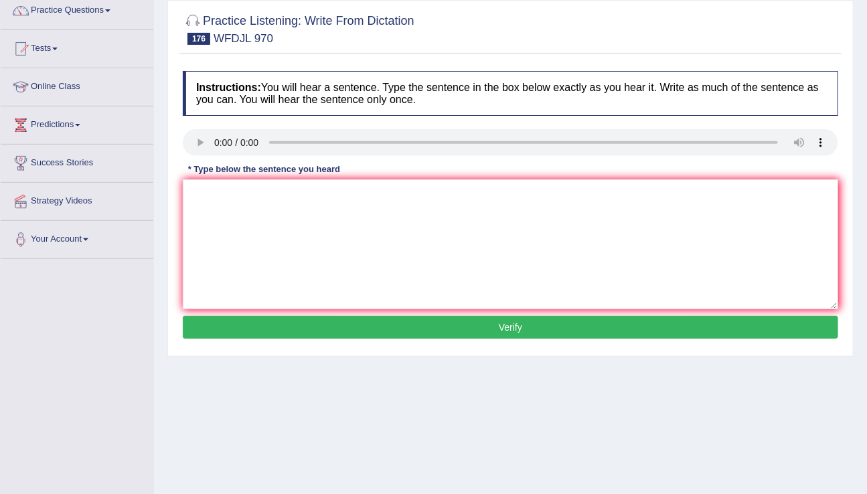
scroll to position [111, 0]
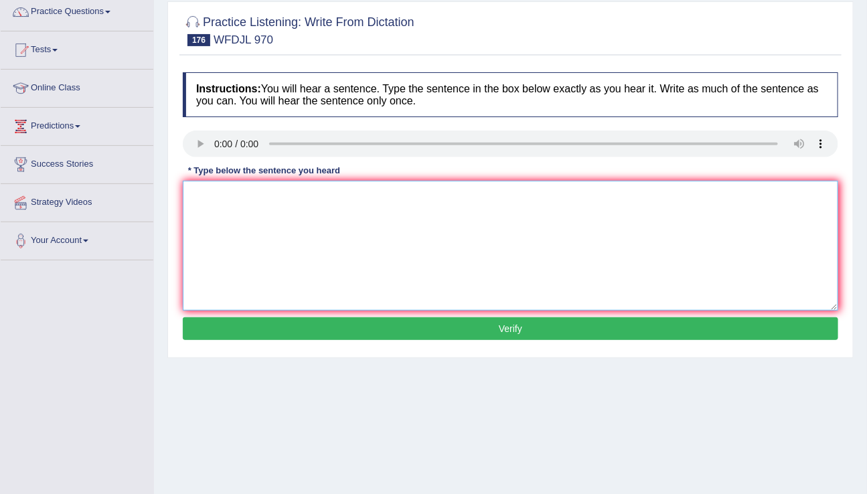
click at [269, 237] on textarea at bounding box center [511, 246] width 656 height 130
click at [372, 197] on textarea "speacial program let you looking of what ypu are interesting in." at bounding box center [511, 246] width 656 height 130
type textarea "speacial program let you looking of what you are interesting in."
click at [497, 324] on button "Verify" at bounding box center [511, 329] width 656 height 23
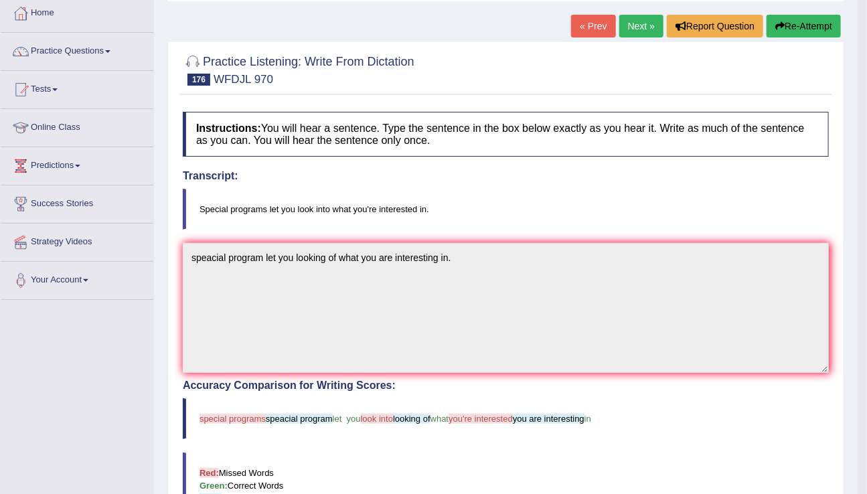
scroll to position [0, 0]
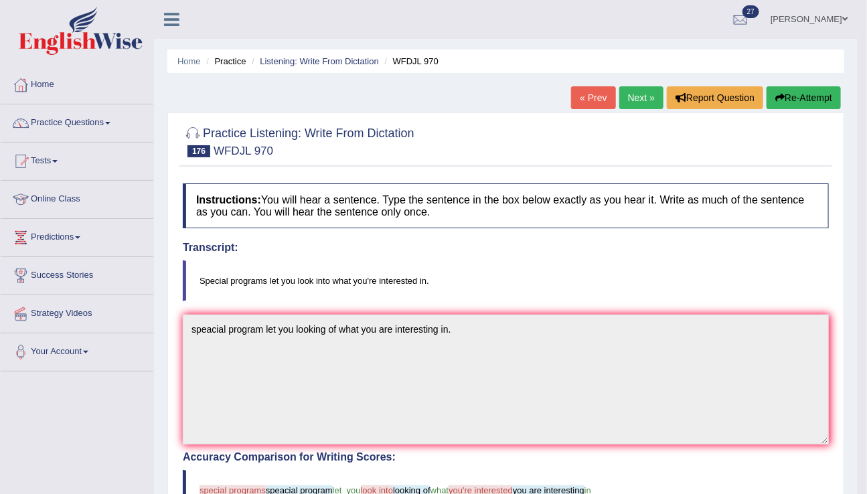
click at [792, 94] on button "Re-Attempt" at bounding box center [804, 97] width 74 height 23
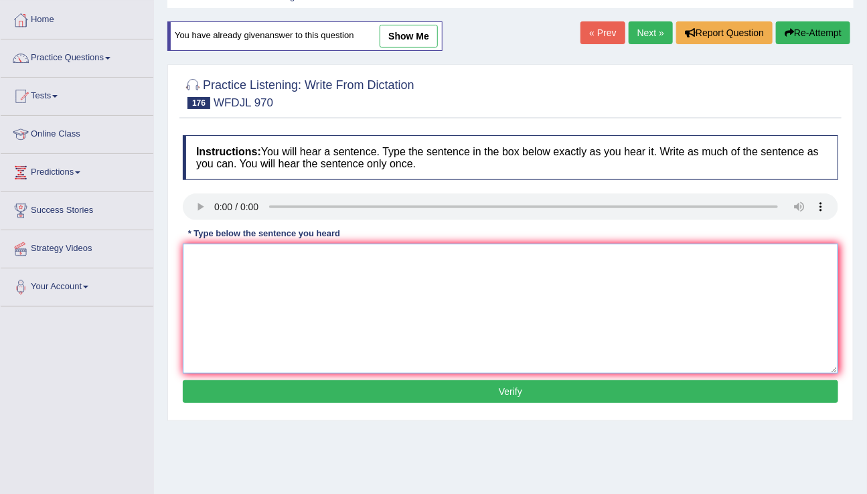
click at [212, 265] on textarea at bounding box center [511, 309] width 656 height 130
click at [233, 257] on textarea "special" at bounding box center [511, 309] width 656 height 130
type textarea "special programs let you look what are you intersting in"
click at [497, 395] on button "Verify" at bounding box center [511, 391] width 656 height 23
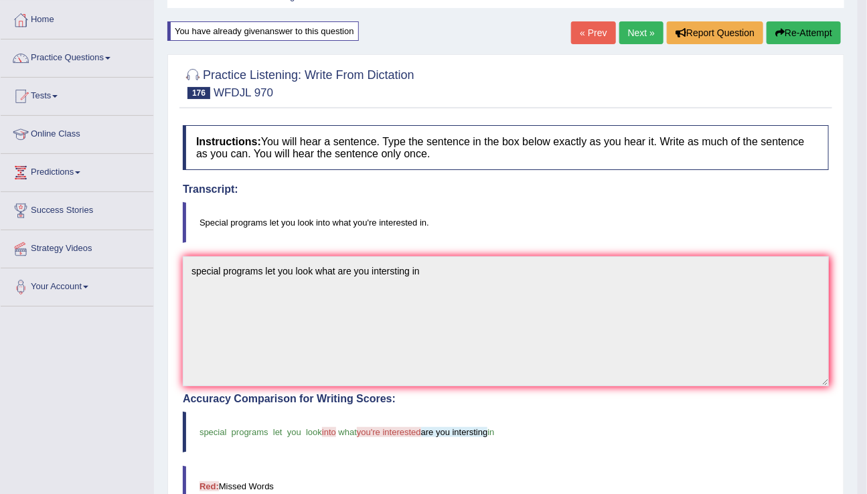
click at [633, 29] on link "Next »" at bounding box center [642, 32] width 44 height 23
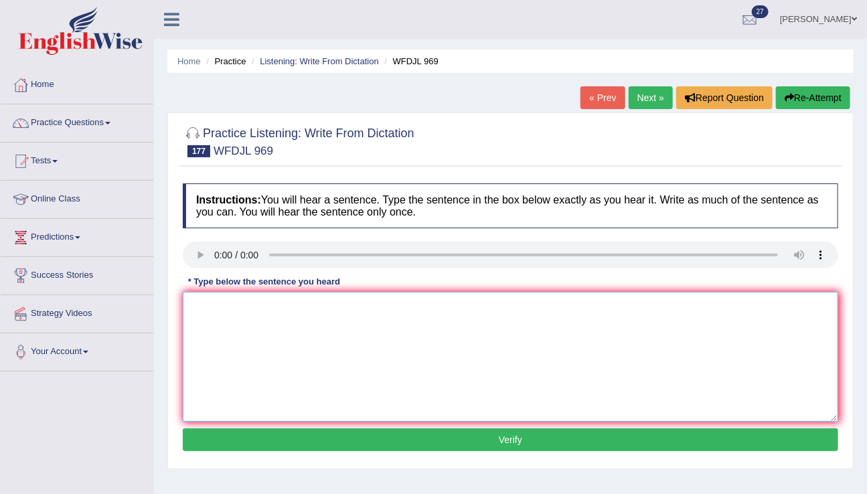
click at [215, 312] on textarea at bounding box center [511, 357] width 656 height 130
drag, startPoint x: 190, startPoint y: 328, endPoint x: 190, endPoint y: 230, distance: 98.5
click at [190, 230] on div "Instructions: You will hear a sentence. Type the sentence in the box below exac…" at bounding box center [511, 319] width 662 height 285
type textarea "going to the museum is a really good experience."
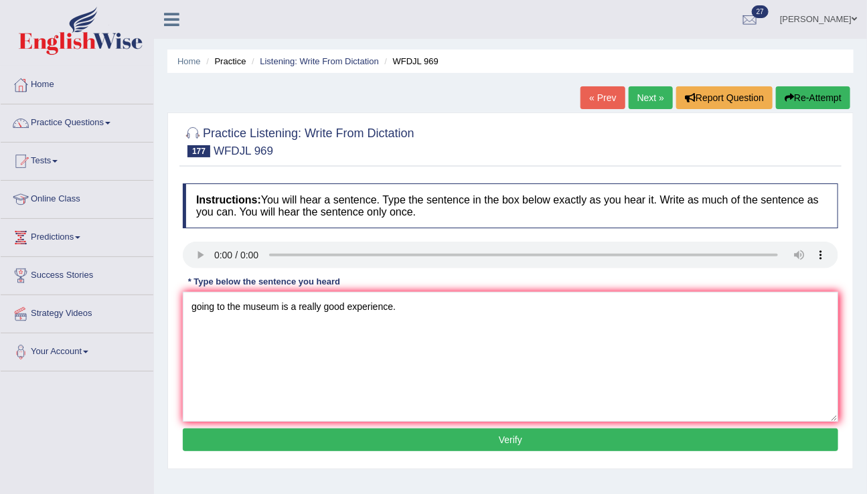
click at [496, 436] on button "Verify" at bounding box center [511, 440] width 656 height 23
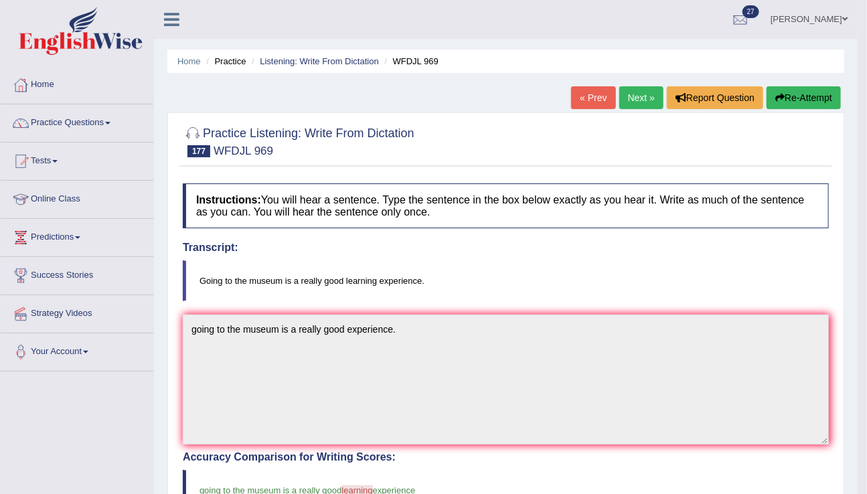
click at [627, 107] on link "Next »" at bounding box center [642, 97] width 44 height 23
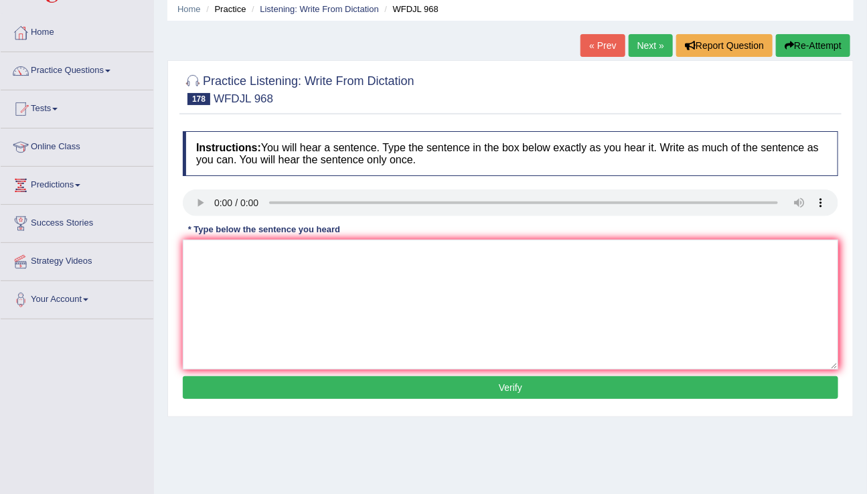
scroll to position [54, 0]
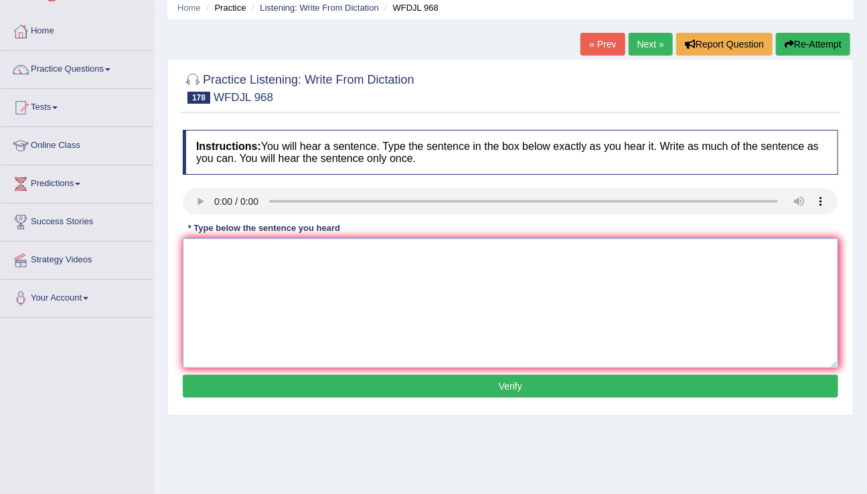
click at [242, 317] on textarea at bounding box center [511, 303] width 656 height 130
click at [288, 253] on textarea "there are four main part of the project to do it." at bounding box center [511, 303] width 656 height 130
type textarea "there are four main parts of the project to do it."
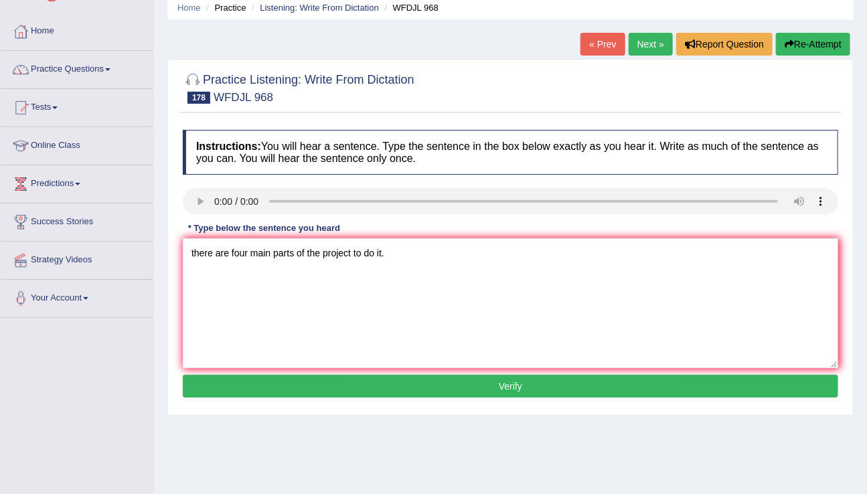
click at [482, 381] on button "Verify" at bounding box center [511, 386] width 656 height 23
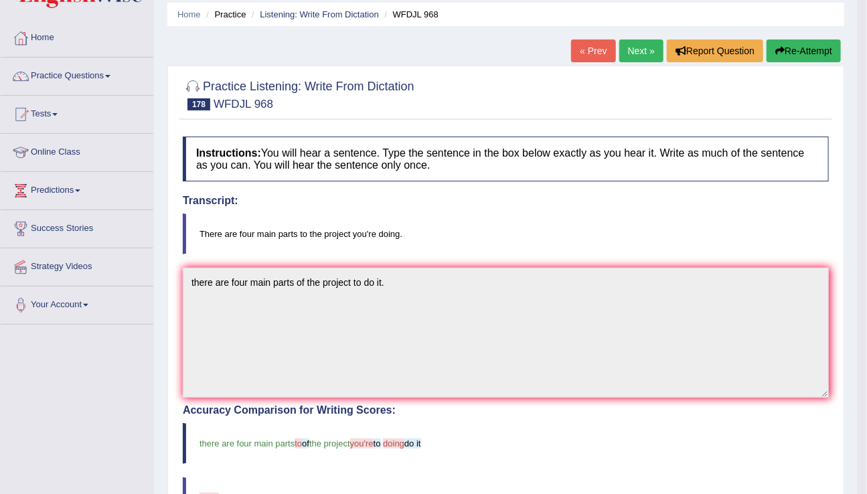
scroll to position [44, 0]
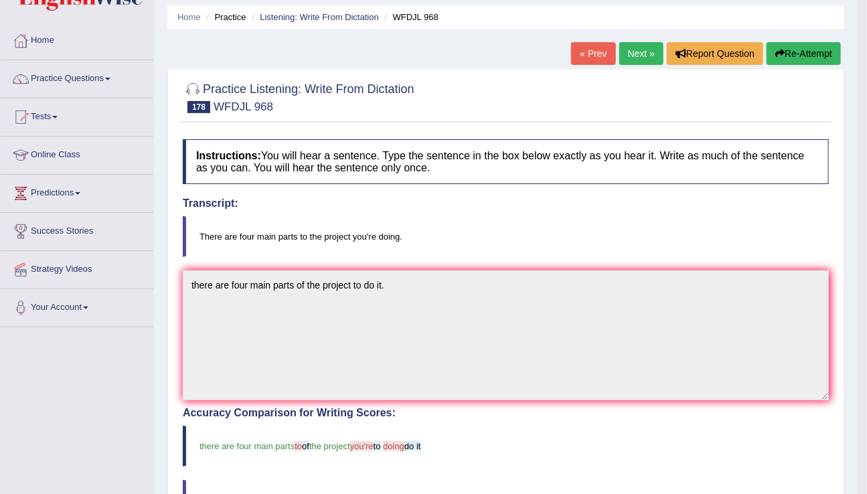
click at [646, 54] on link "Next »" at bounding box center [642, 53] width 44 height 23
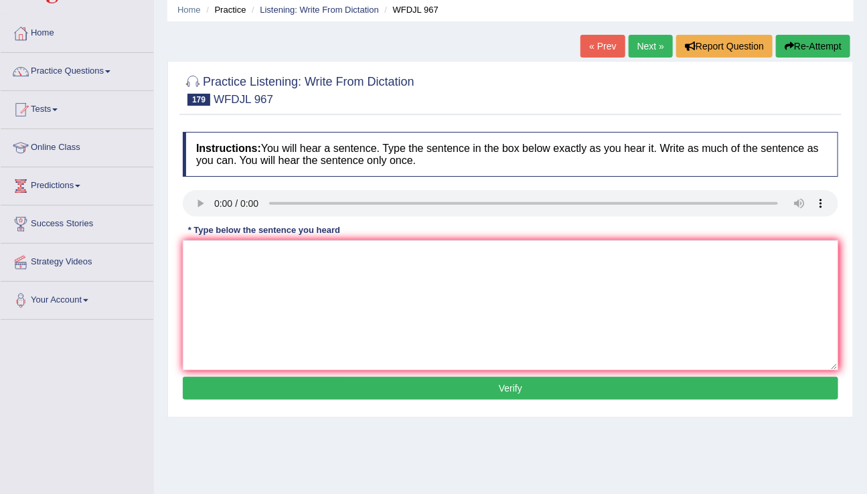
scroll to position [52, 0]
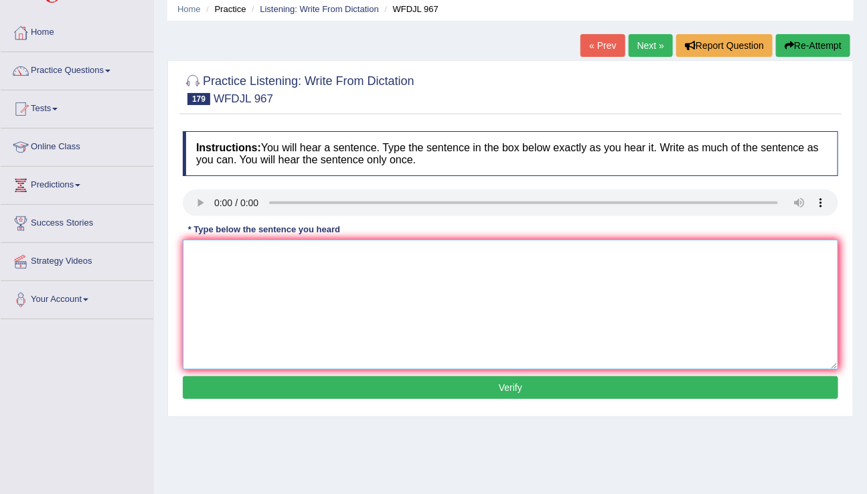
click at [400, 317] on textarea at bounding box center [511, 305] width 656 height 130
type textarea "pholi"
click at [804, 50] on button "Re-Attempt" at bounding box center [813, 45] width 74 height 23
click at [198, 188] on div "Instructions: You will hear a sentence. Type the sentence in the box below exac…" at bounding box center [511, 267] width 662 height 285
click at [210, 253] on textarea at bounding box center [511, 305] width 656 height 130
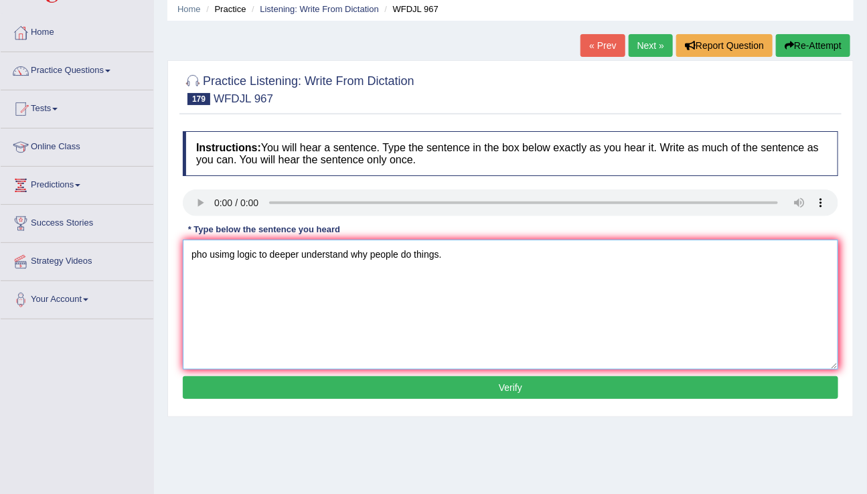
click at [203, 249] on textarea "pho usimg logic to deeper understand why people do things." at bounding box center [511, 305] width 656 height 130
click at [252, 253] on textarea "Philosphy usimg logic to deeper understand why people do things." at bounding box center [511, 305] width 656 height 130
type textarea "Philosphy using logic to deeper understand why people do things."
click at [492, 385] on button "Verify" at bounding box center [511, 387] width 656 height 23
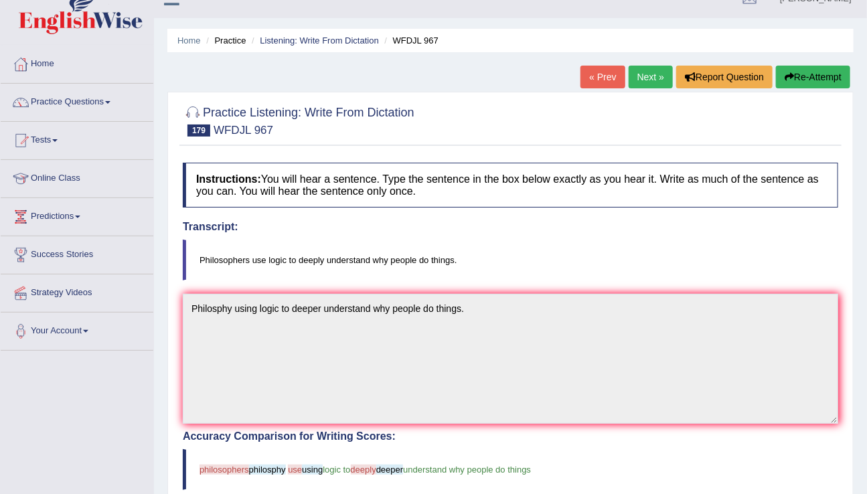
scroll to position [15, 0]
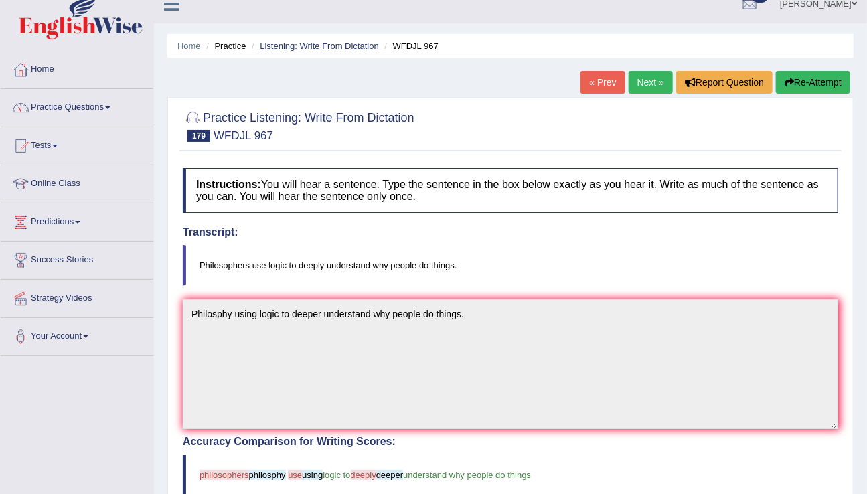
click at [646, 82] on link "Next »" at bounding box center [651, 82] width 44 height 23
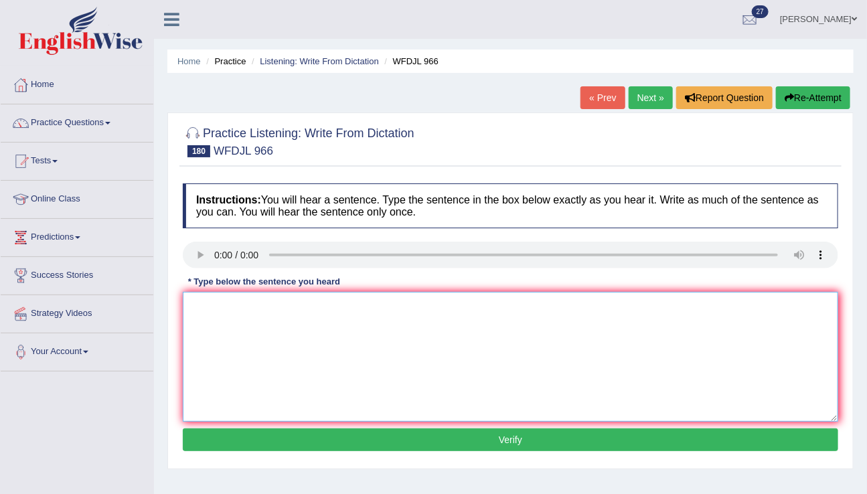
click at [208, 311] on textarea at bounding box center [511, 357] width 656 height 130
click at [215, 305] on textarea "the his claas include two writting assignment for grading." at bounding box center [511, 357] width 656 height 130
click at [255, 309] on textarea "the history claas include two writting assignment for grading." at bounding box center [511, 357] width 656 height 130
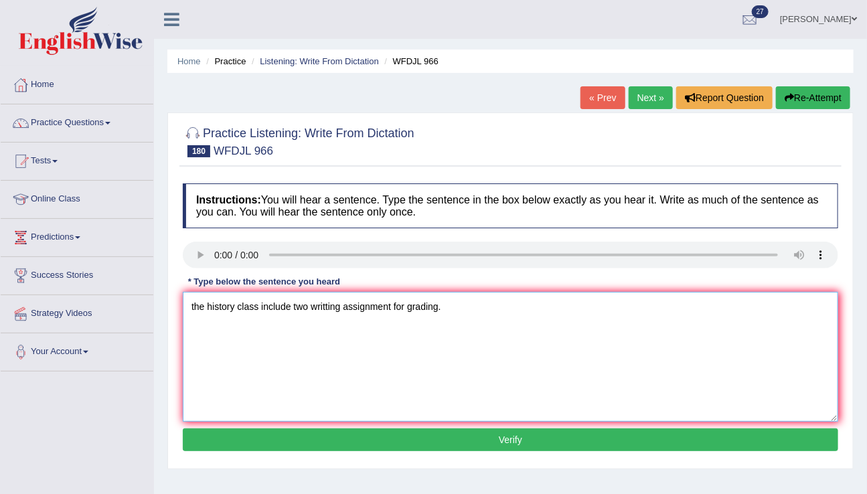
type textarea "the history class include two writting assignment for grading."
click at [516, 438] on button "Verify" at bounding box center [511, 440] width 656 height 23
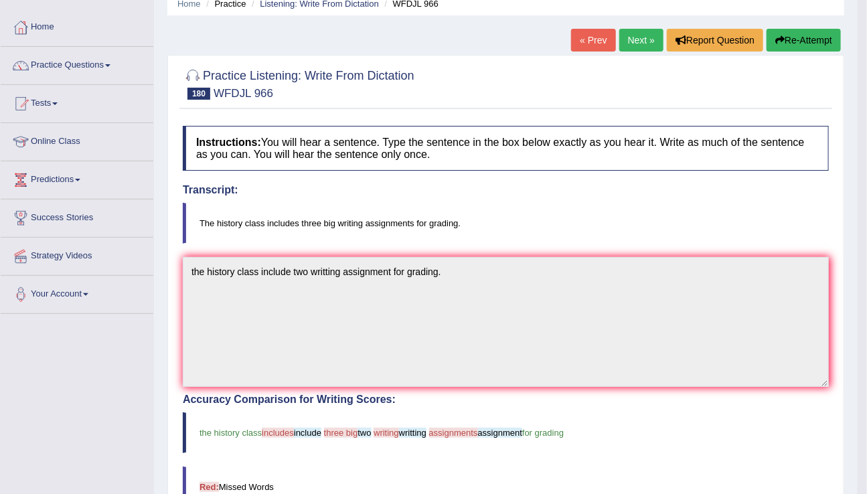
scroll to position [58, 0]
click at [236, 5] on li "Practice" at bounding box center [224, 3] width 43 height 13
click at [82, 61] on link "Practice Questions" at bounding box center [77, 62] width 153 height 33
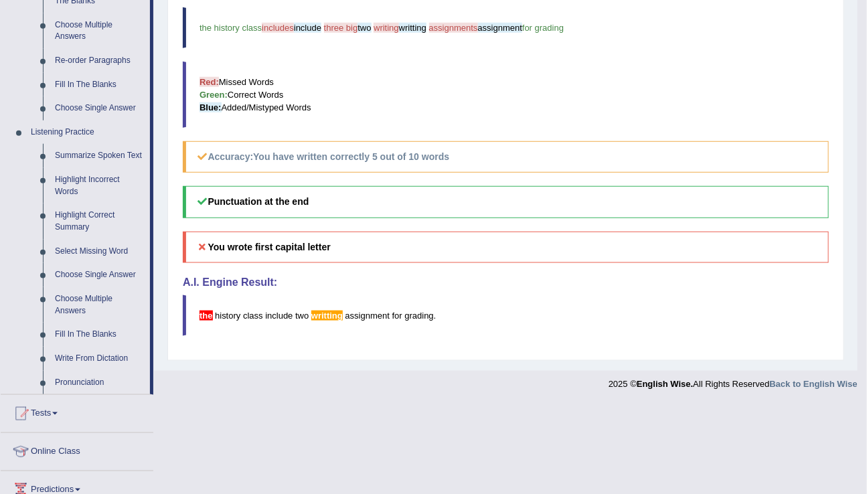
scroll to position [464, 0]
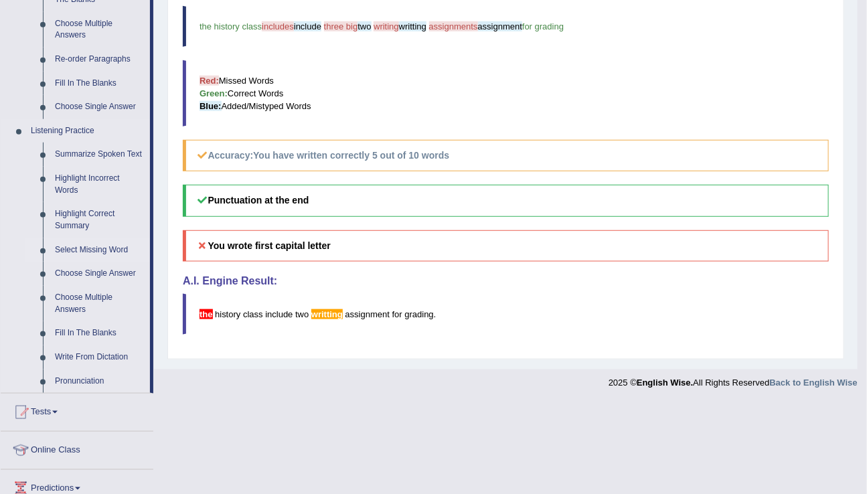
click at [86, 263] on link "Select Missing Word" at bounding box center [99, 250] width 101 height 24
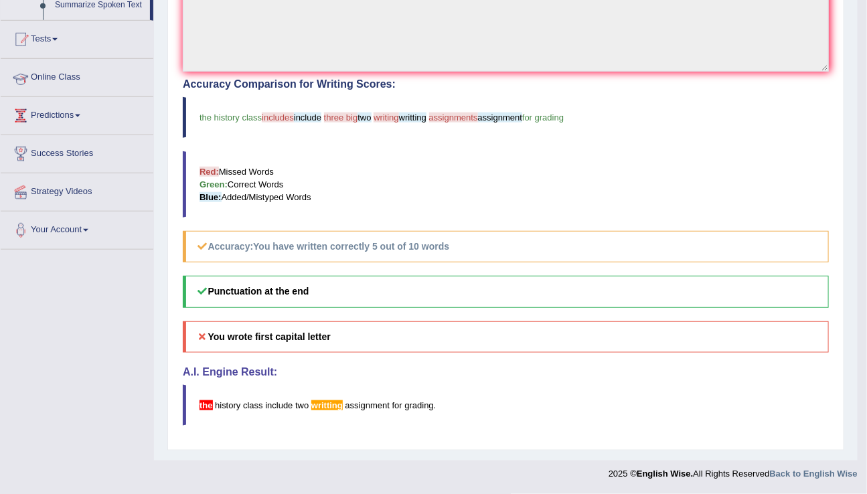
scroll to position [167, 0]
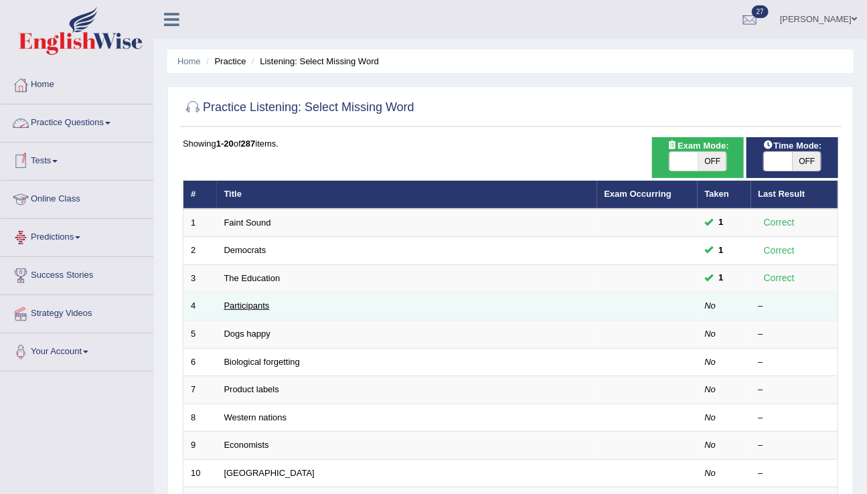
click at [239, 301] on link "Participants" at bounding box center [247, 306] width 46 height 10
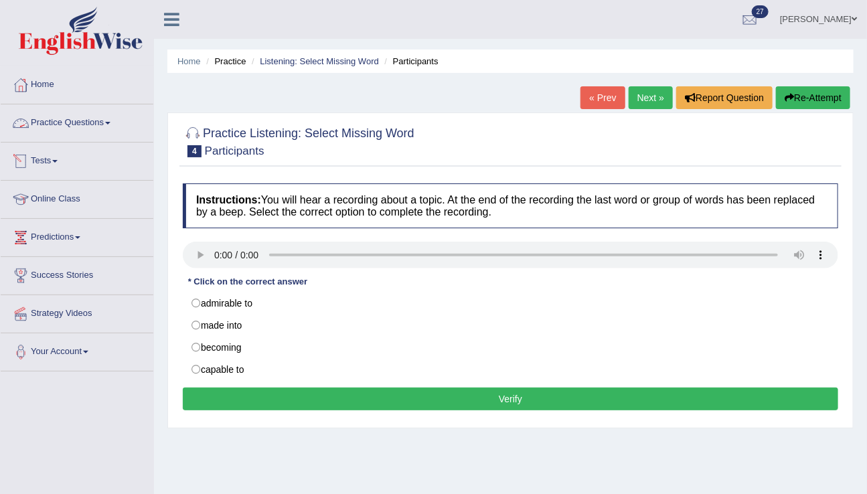
click at [80, 120] on link "Practice Questions" at bounding box center [77, 120] width 153 height 33
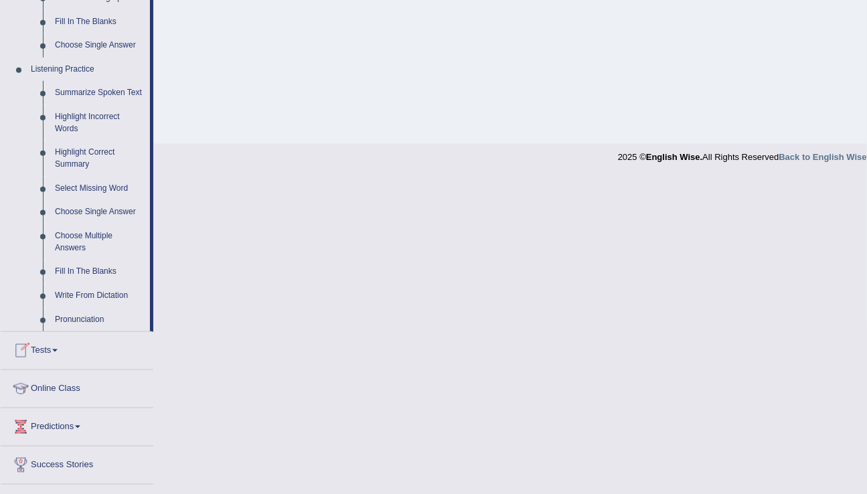
scroll to position [525, 0]
click at [87, 202] on link "Select Missing Word" at bounding box center [99, 190] width 101 height 24
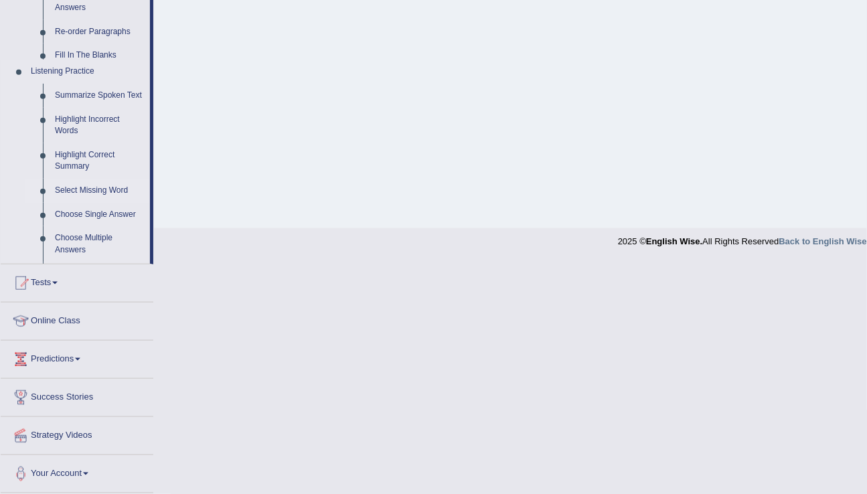
scroll to position [208, 0]
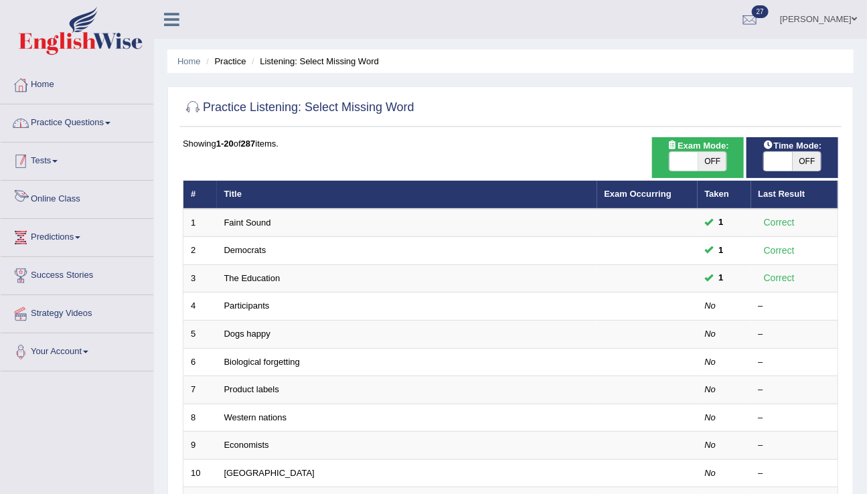
click at [60, 124] on link "Practice Questions" at bounding box center [77, 120] width 153 height 33
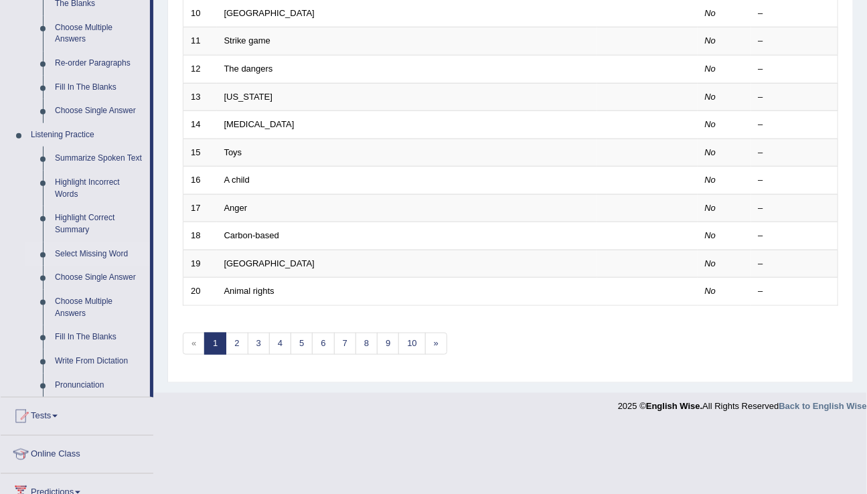
scroll to position [469, 0]
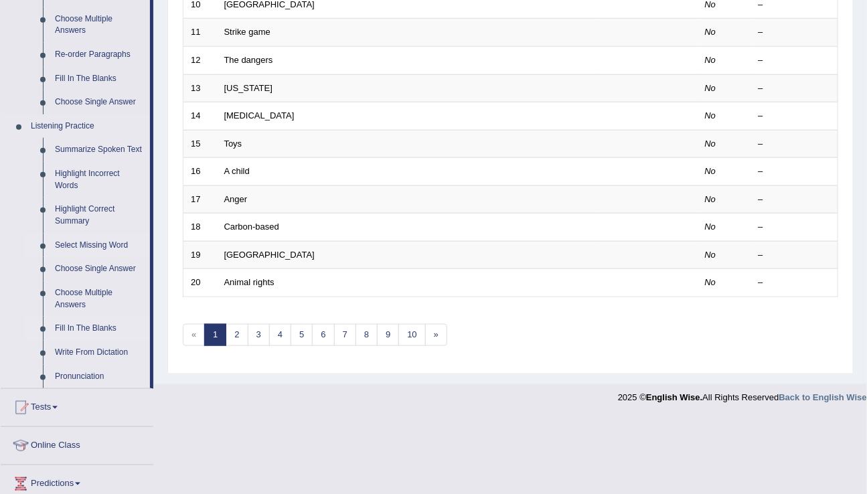
click at [75, 341] on link "Fill In The Blanks" at bounding box center [99, 329] width 101 height 24
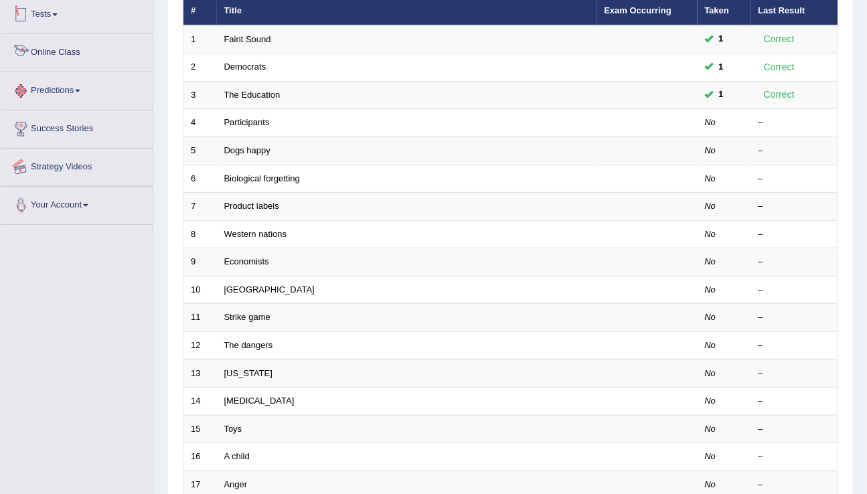
scroll to position [236, 0]
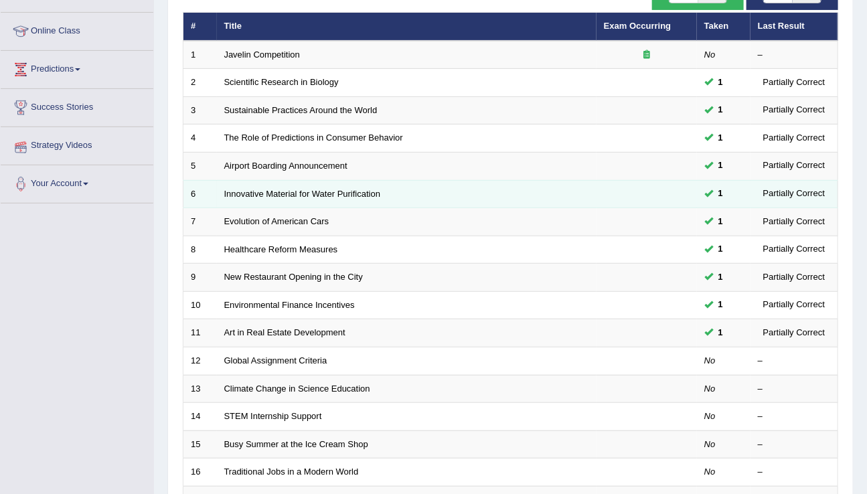
scroll to position [263, 0]
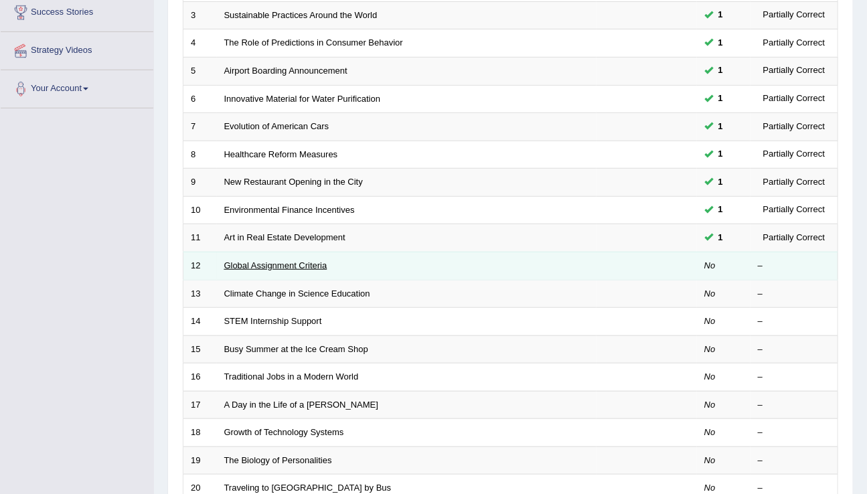
click at [278, 265] on link "Global Assignment Criteria" at bounding box center [275, 266] width 103 height 10
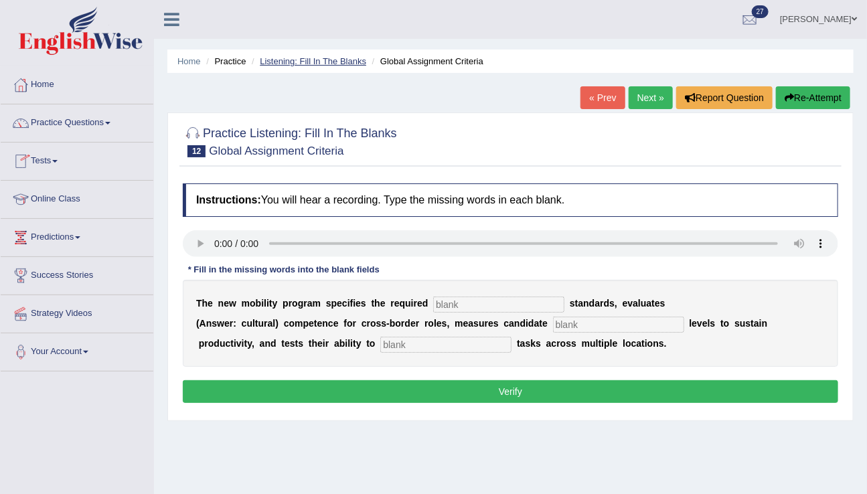
click at [342, 60] on link "Listening: Fill In The Blanks" at bounding box center [313, 61] width 107 height 10
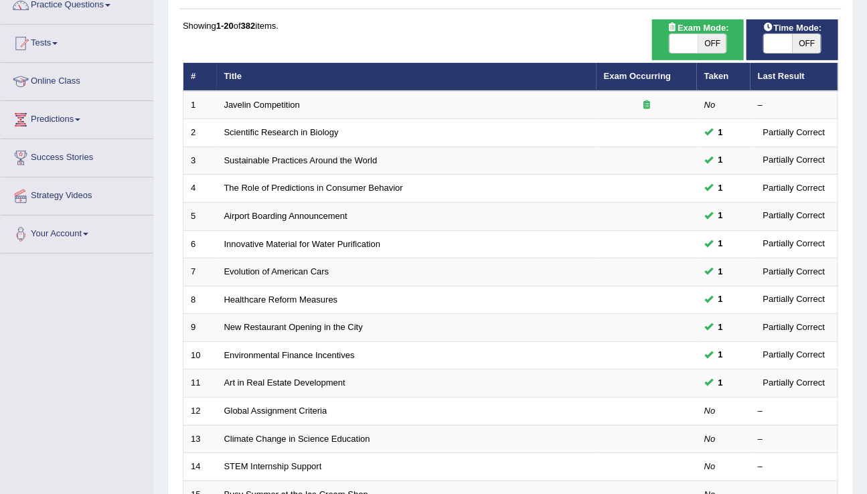
scroll to position [390, 0]
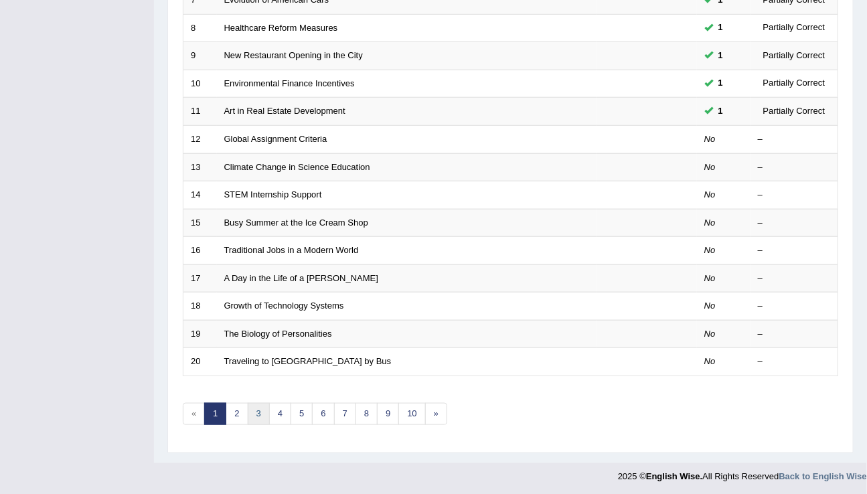
click at [255, 411] on link "3" at bounding box center [259, 414] width 22 height 22
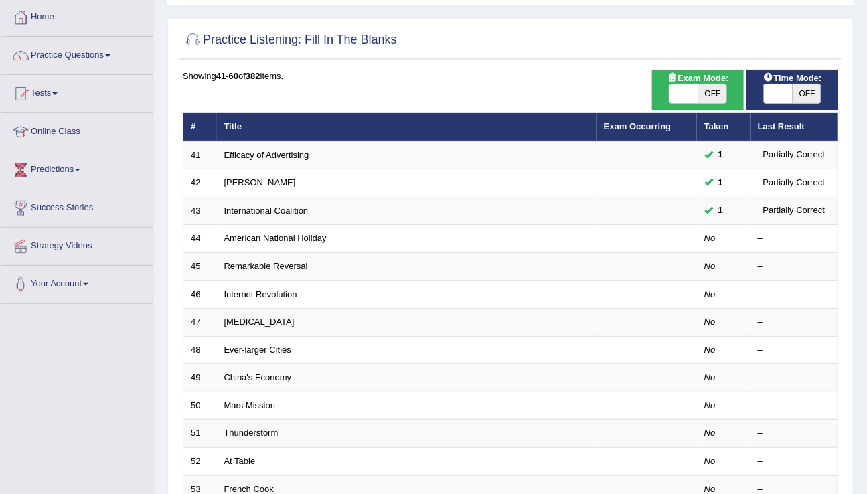
scroll to position [70, 0]
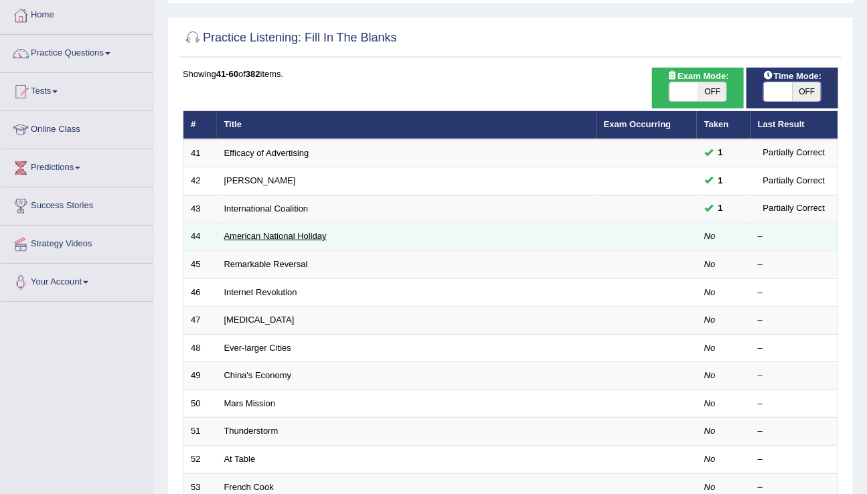
click at [253, 239] on link "American National Holiday" at bounding box center [275, 236] width 102 height 10
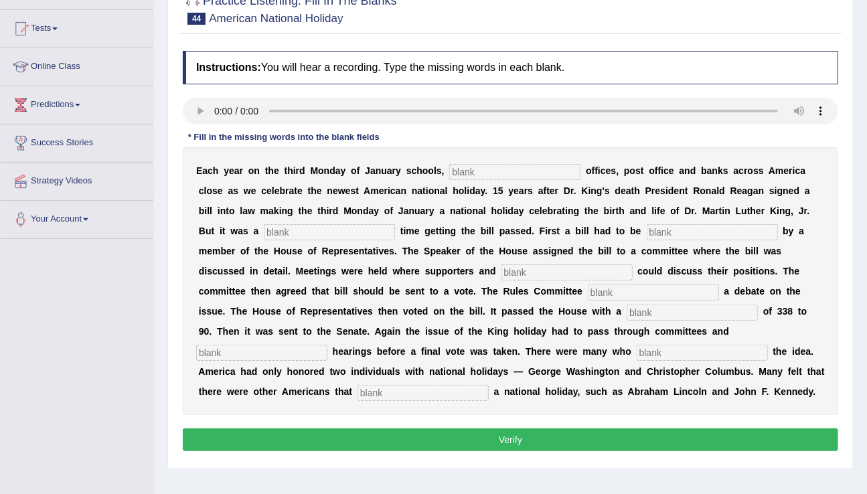
scroll to position [134, 0]
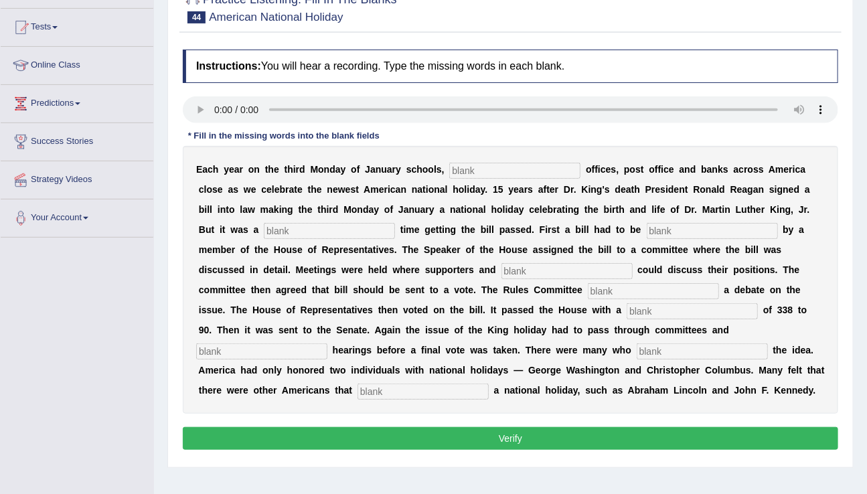
click at [495, 170] on input "text" at bounding box center [514, 171] width 131 height 16
type input "fedral"
click at [278, 224] on input "text" at bounding box center [329, 231] width 131 height 16
click at [278, 226] on input "text" at bounding box center [329, 231] width 131 height 16
type input "tuff"
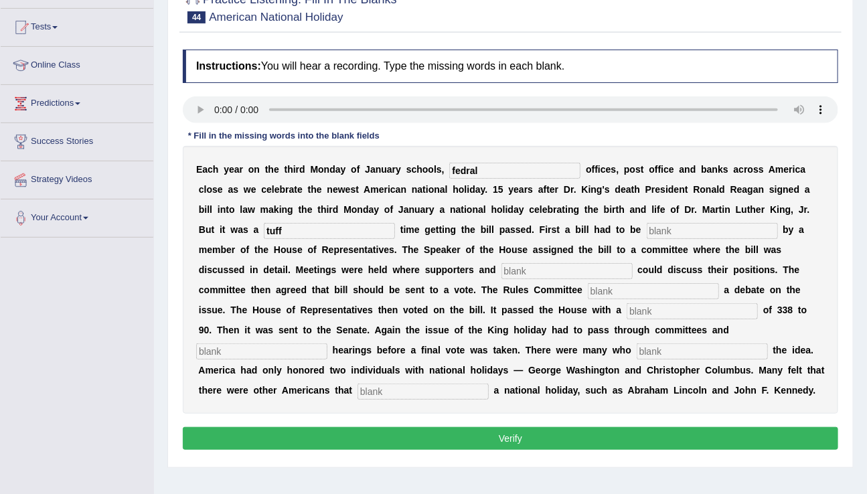
click at [647, 238] on input "text" at bounding box center [712, 231] width 131 height 16
type input "introduced"
click at [502, 269] on input "text" at bounding box center [567, 271] width 131 height 16
type input "opponants"
click at [588, 283] on input "text" at bounding box center [653, 291] width 131 height 16
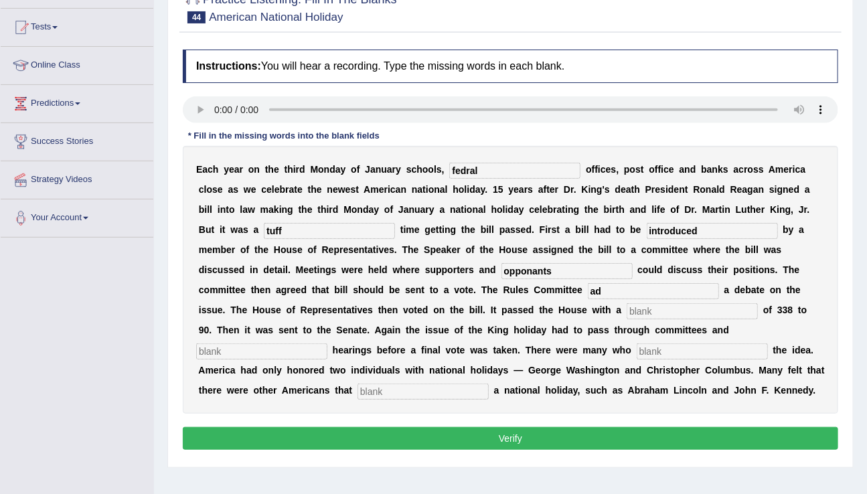
type input "a"
click at [627, 312] on input "text" at bounding box center [692, 311] width 131 height 16
type input "vote"
click at [328, 344] on input "text" at bounding box center [261, 352] width 131 height 16
type input "public"
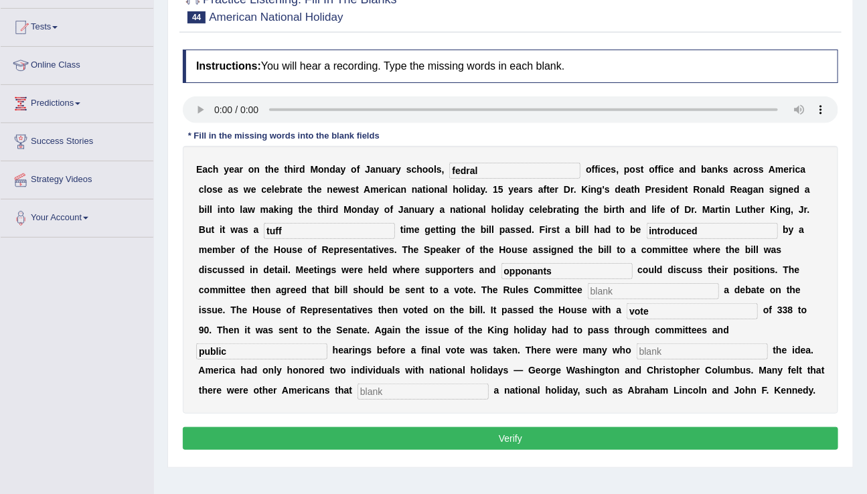
click at [637, 354] on input "text" at bounding box center [702, 352] width 131 height 16
type input "posed"
click at [489, 384] on input "text" at bounding box center [423, 392] width 131 height 16
type input "deseirve"
click at [471, 433] on button "Verify" at bounding box center [511, 438] width 656 height 23
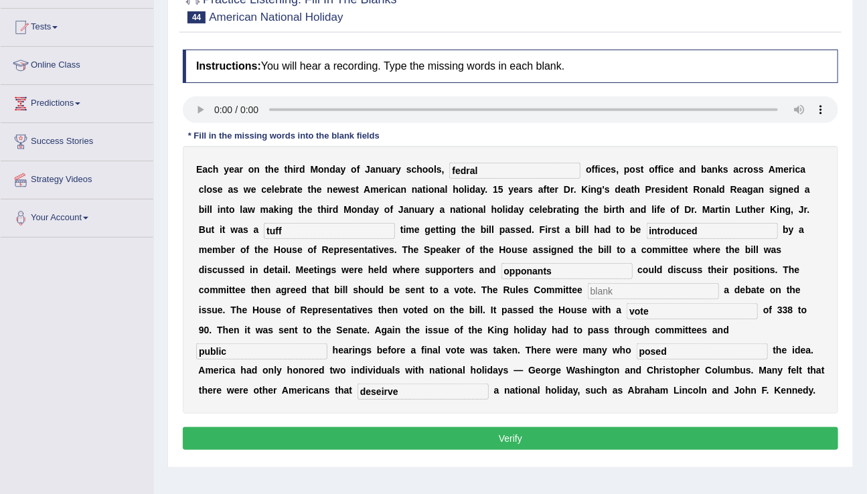
click at [637, 347] on input "posed" at bounding box center [702, 352] width 131 height 16
type input "pused"
click at [489, 384] on input "deseirve" at bounding box center [423, 392] width 131 height 16
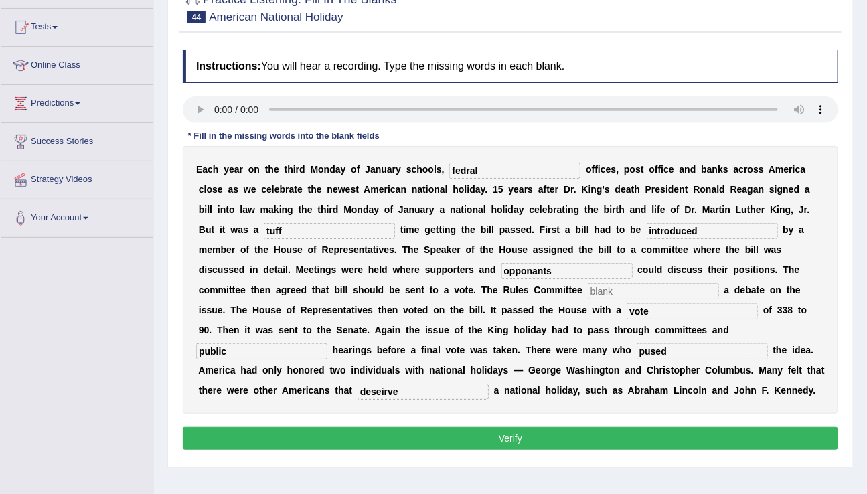
click at [489, 384] on input "deseirve" at bounding box center [423, 392] width 131 height 16
type input "desirve"
click at [588, 289] on input "text" at bounding box center [653, 291] width 131 height 16
type input "n"
click at [488, 441] on button "Verify" at bounding box center [511, 438] width 656 height 23
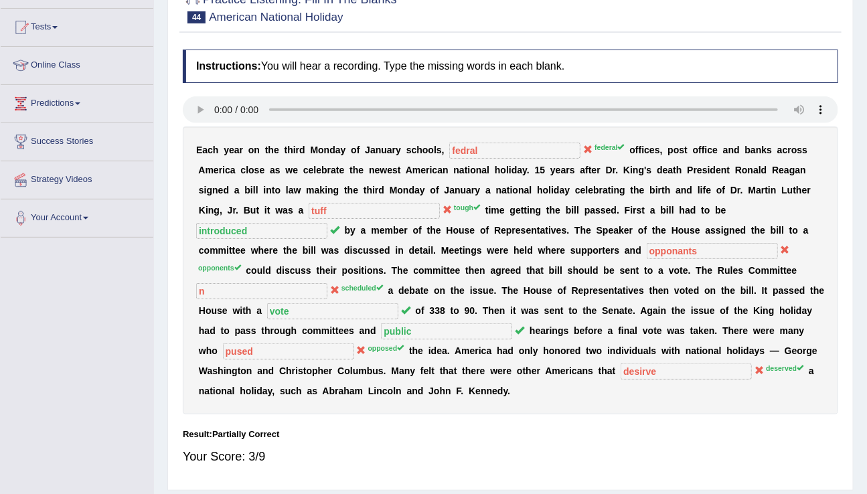
click at [488, 441] on div "Your Score: 3/9" at bounding box center [511, 457] width 656 height 32
click at [0, 296] on div "Toggle navigation Home Practice Questions Speaking Practice Read Aloud Repeat S…" at bounding box center [433, 214] width 867 height 697
click at [0, 210] on div "Home Practice Questions Speaking Practice Read Aloud Repeat Sentence Describe I…" at bounding box center [77, 84] width 173 height 305
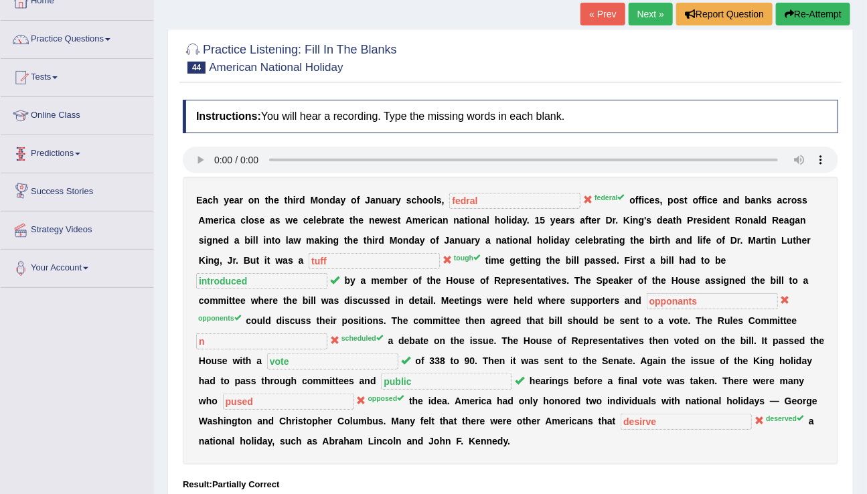
scroll to position [0, 0]
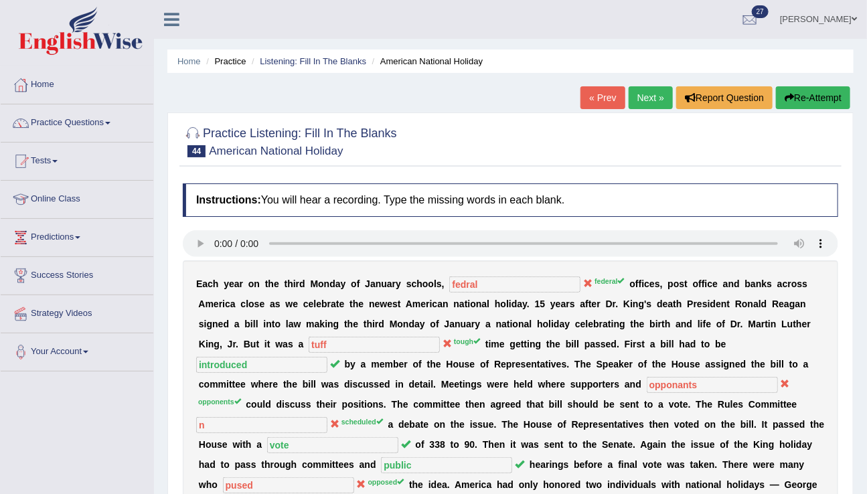
click at [646, 92] on link "Next »" at bounding box center [651, 97] width 44 height 23
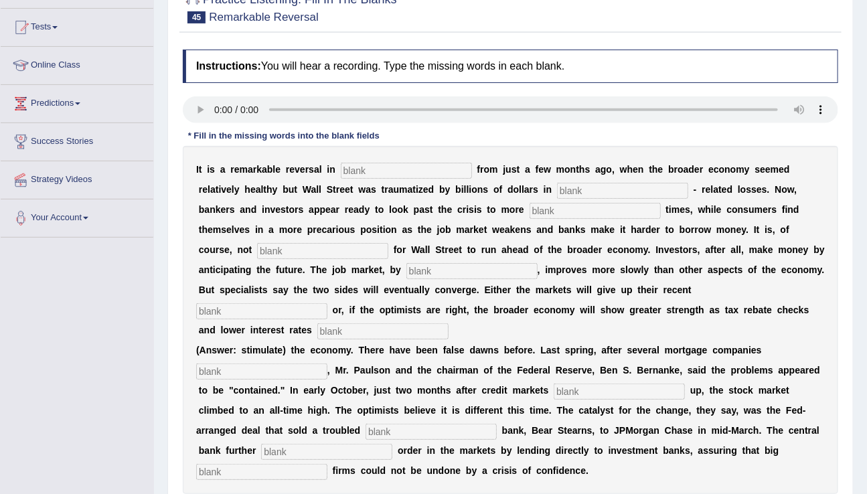
scroll to position [137, 0]
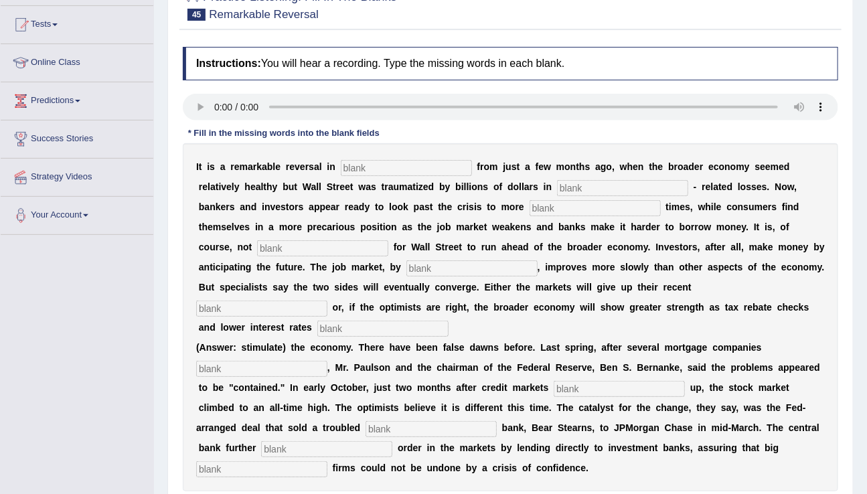
click at [395, 165] on input "text" at bounding box center [406, 168] width 131 height 16
click at [362, 164] on input "text" at bounding box center [406, 168] width 131 height 16
type input "attudiude"
click at [557, 186] on input "text" at bounding box center [622, 188] width 131 height 16
type input "more"
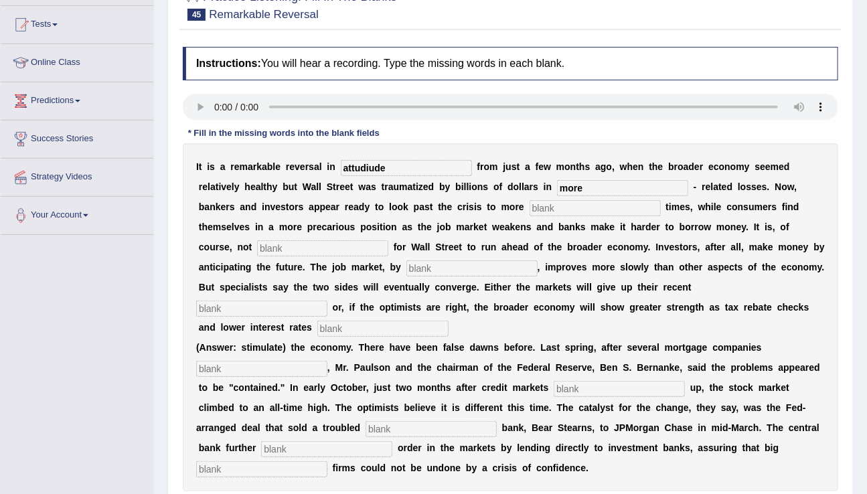
click at [530, 208] on input "text" at bounding box center [595, 208] width 131 height 16
type input "profitable"
click at [287, 249] on input "text" at bounding box center [322, 248] width 131 height 16
type input "uncommen"
click at [407, 261] on input "text" at bounding box center [472, 269] width 131 height 16
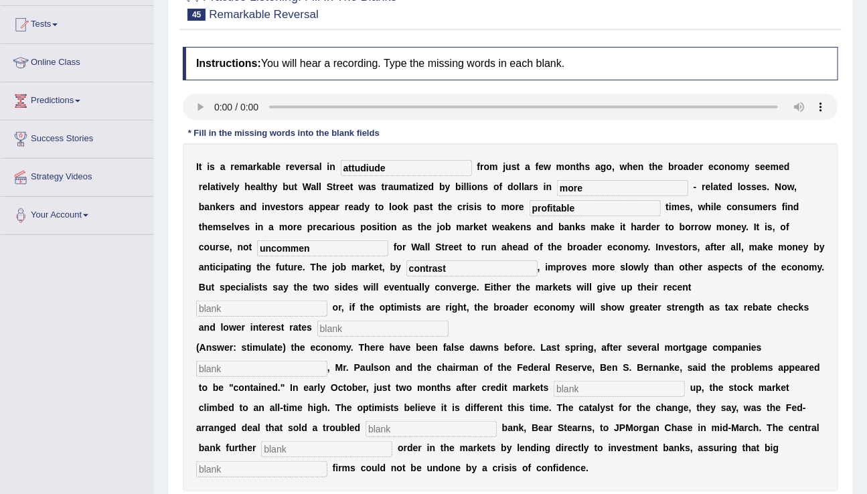
type input "contrast"
click at [328, 301] on input "text" at bounding box center [261, 309] width 131 height 16
type input "games"
click at [449, 321] on input "text" at bounding box center [383, 329] width 131 height 16
type input "stemylate"
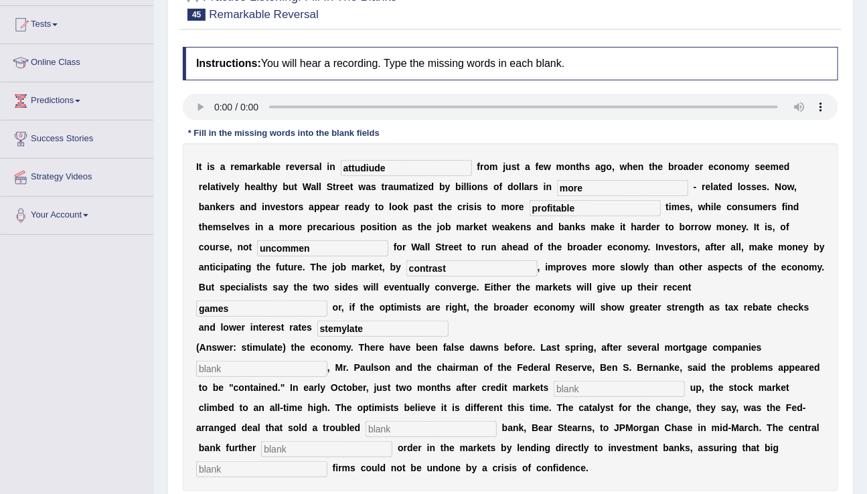
click at [264, 361] on input "text" at bounding box center [261, 369] width 131 height 16
type input "collabs"
click at [554, 381] on input "text" at bounding box center [619, 389] width 131 height 16
type input "forse"
click at [376, 421] on input "text" at bounding box center [431, 429] width 131 height 16
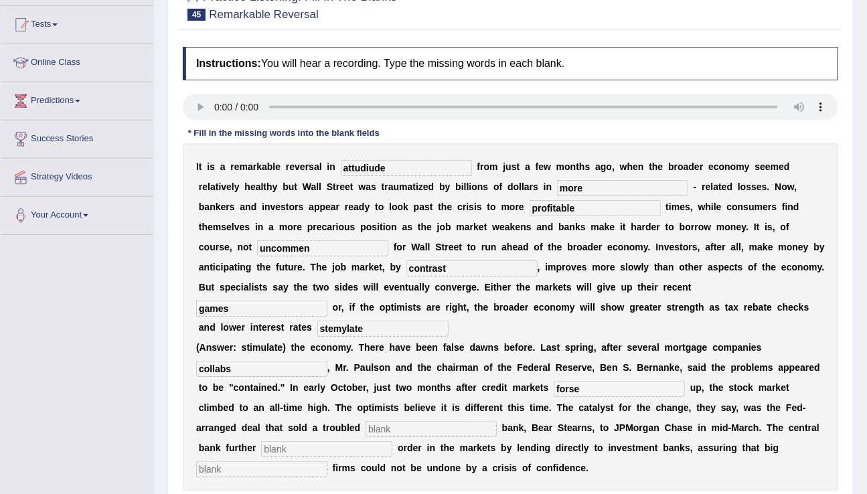
click at [285, 441] on input "text" at bounding box center [326, 449] width 131 height 16
type input "restored"
click at [328, 462] on input "text" at bounding box center [261, 470] width 131 height 16
type input "security"
click at [395, 160] on input "attudiude" at bounding box center [406, 168] width 131 height 16
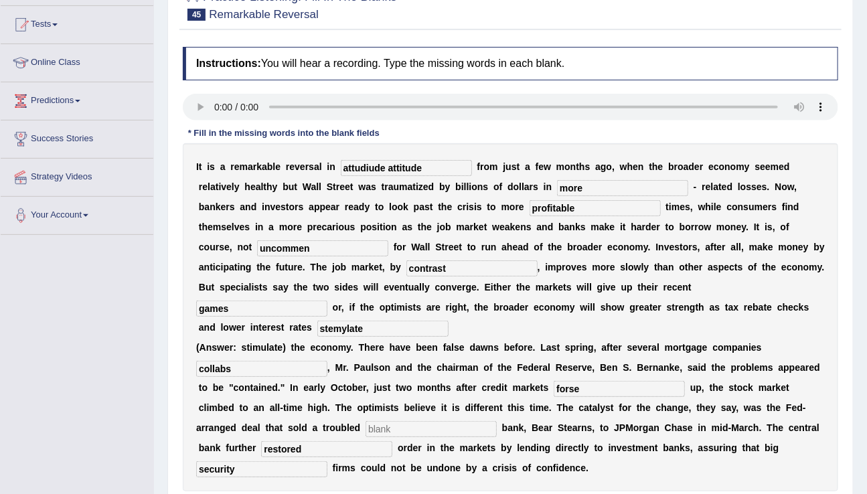
click at [378, 167] on input "attudiude attitude" at bounding box center [406, 168] width 131 height 16
type input "attitude"
click at [449, 321] on input "stemylate" at bounding box center [383, 329] width 131 height 16
click at [449, 321] on input "stemylate stemulate" at bounding box center [383, 329] width 131 height 16
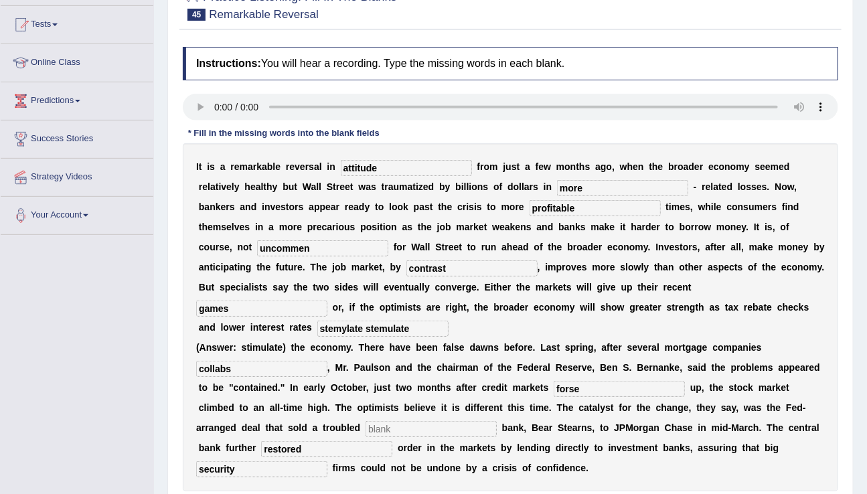
click at [449, 321] on input "stemylate stemulate" at bounding box center [383, 329] width 131 height 16
click at [449, 321] on input "stemulate" at bounding box center [383, 329] width 131 height 16
type input "stemulate"
click at [222, 361] on input "collabs" at bounding box center [261, 369] width 131 height 16
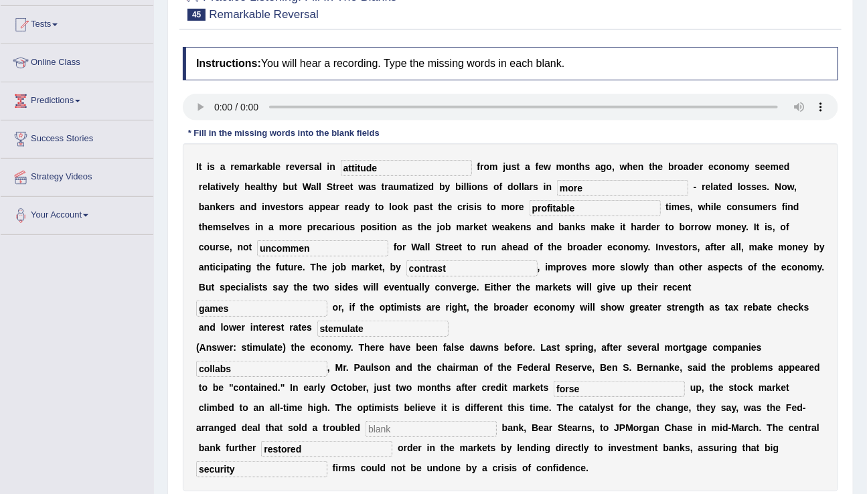
click at [222, 361] on input "collabs" at bounding box center [261, 369] width 131 height 16
type input "collaps"
click at [554, 381] on input "forse" at bounding box center [619, 389] width 131 height 16
type input "force"
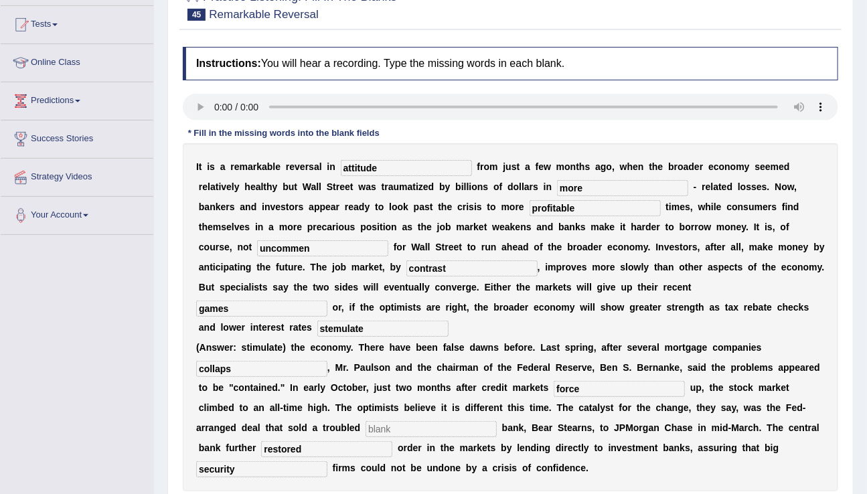
click at [366, 421] on input "text" at bounding box center [431, 429] width 131 height 16
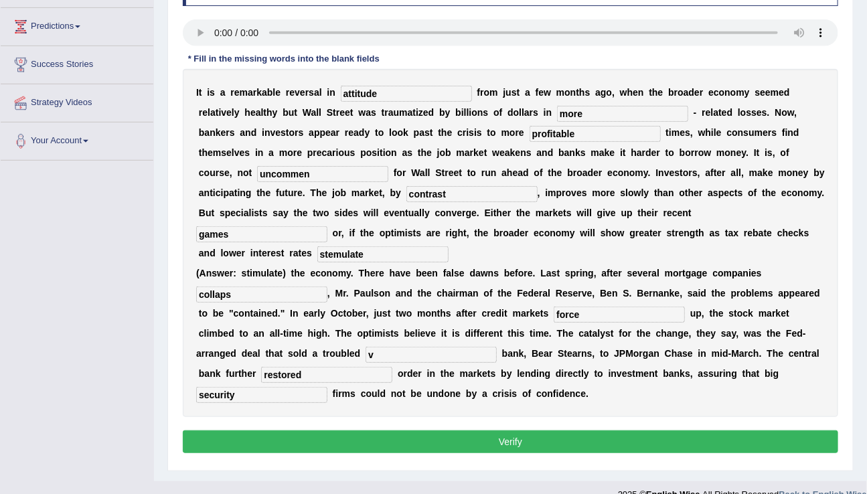
type input "v"
click at [481, 431] on button "Verify" at bounding box center [511, 442] width 656 height 23
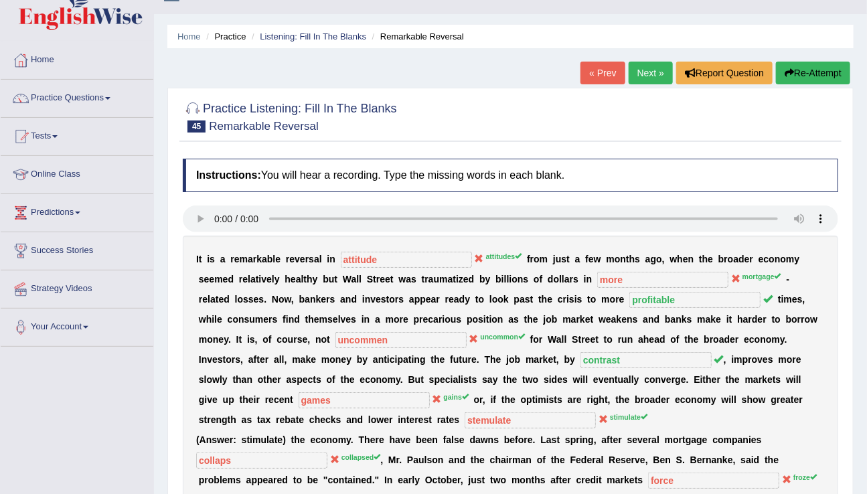
scroll to position [0, 0]
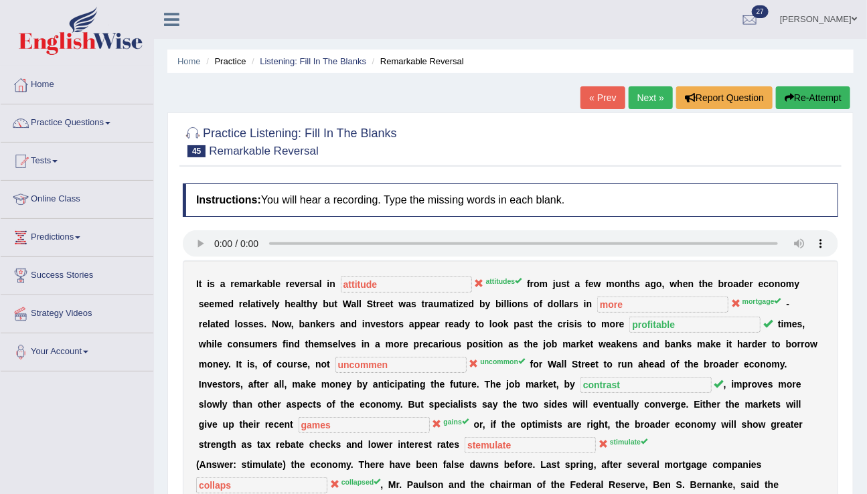
click at [636, 102] on link "Next »" at bounding box center [651, 97] width 44 height 23
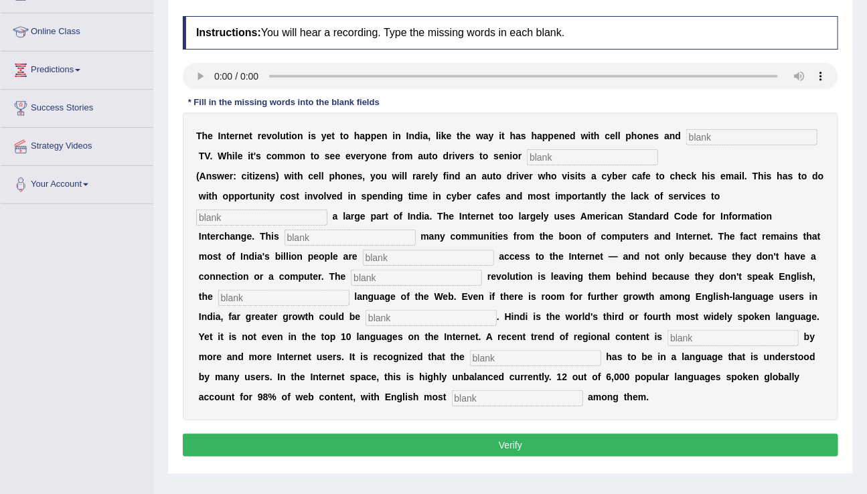
scroll to position [176, 0]
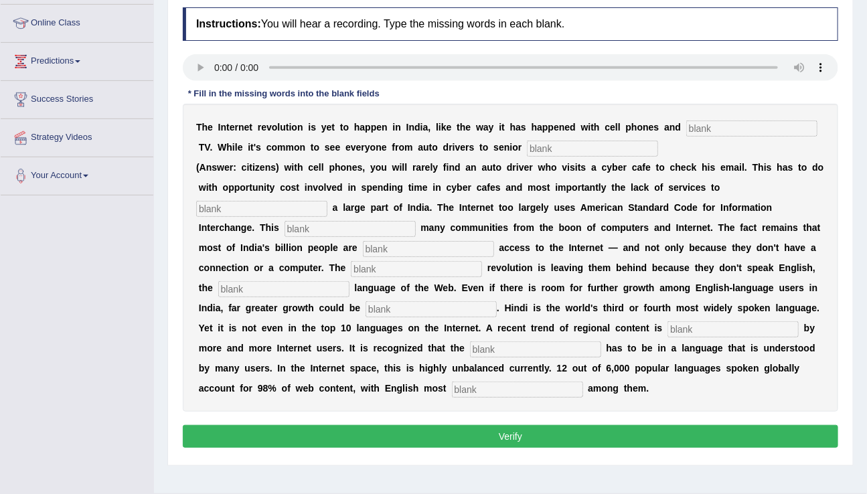
click at [713, 121] on input "text" at bounding box center [752, 129] width 131 height 16
click at [727, 130] on input "text" at bounding box center [752, 129] width 131 height 16
type input "[PERSON_NAME]"
click at [581, 139] on div "T h e I n t e r n e t r e v o l u t i o n i s y e t t o h a p p e n i n I n d i…" at bounding box center [511, 258] width 656 height 308
click at [581, 143] on input "text" at bounding box center [592, 149] width 131 height 16
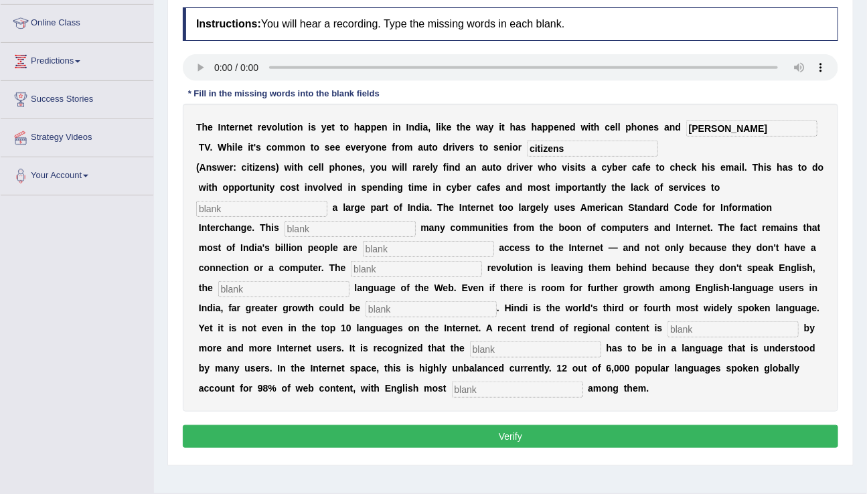
type input "citizens"
click at [279, 206] on input "text" at bounding box center [261, 209] width 131 height 16
type input "target"
click at [285, 230] on input "text" at bounding box center [350, 229] width 131 height 16
type input "alien"
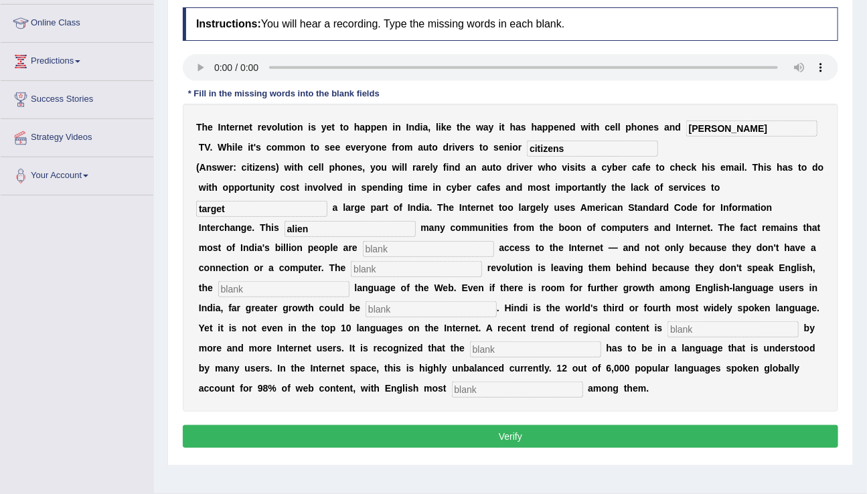
click at [363, 242] on input "text" at bounding box center [428, 249] width 131 height 16
type input "denied"
click at [351, 269] on input "text" at bounding box center [416, 269] width 131 height 16
type input "degital"
click at [276, 295] on input "text" at bounding box center [283, 289] width 131 height 16
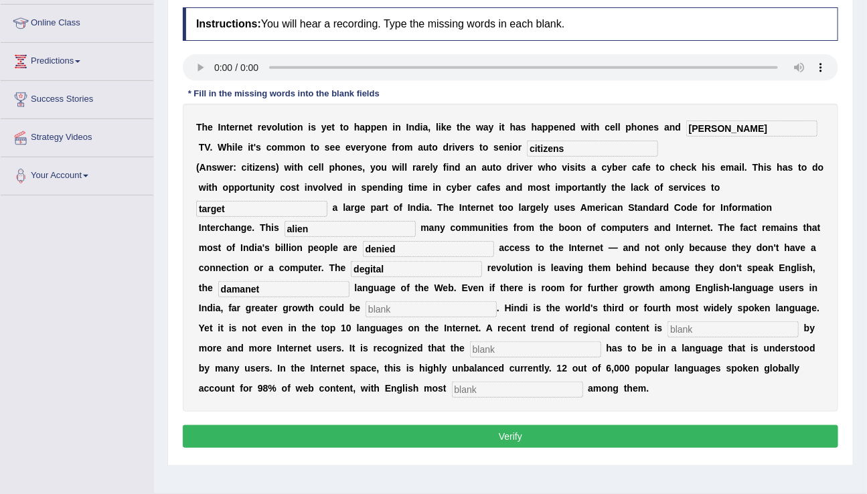
type input "damanet"
click at [366, 310] on input "text" at bounding box center [431, 309] width 131 height 16
type input "unleashed"
click at [668, 328] on input "text" at bounding box center [733, 330] width 131 height 16
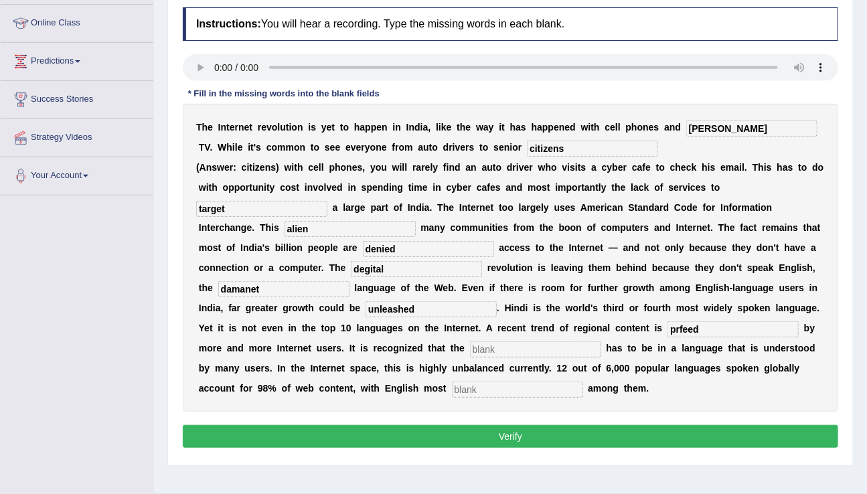
type input "prfeed"
click at [480, 354] on input "text" at bounding box center [535, 350] width 131 height 16
type input "content"
click at [452, 385] on input "text" at bounding box center [517, 390] width 131 height 16
type input "p"
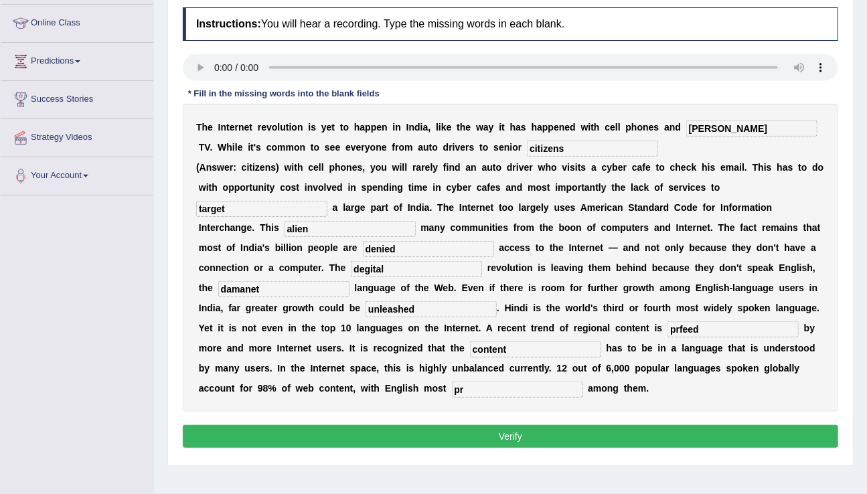
type input "p"
type input "promenent"
click at [703, 124] on input "[PERSON_NAME]" at bounding box center [752, 129] width 131 height 16
type input "[PERSON_NAME]"
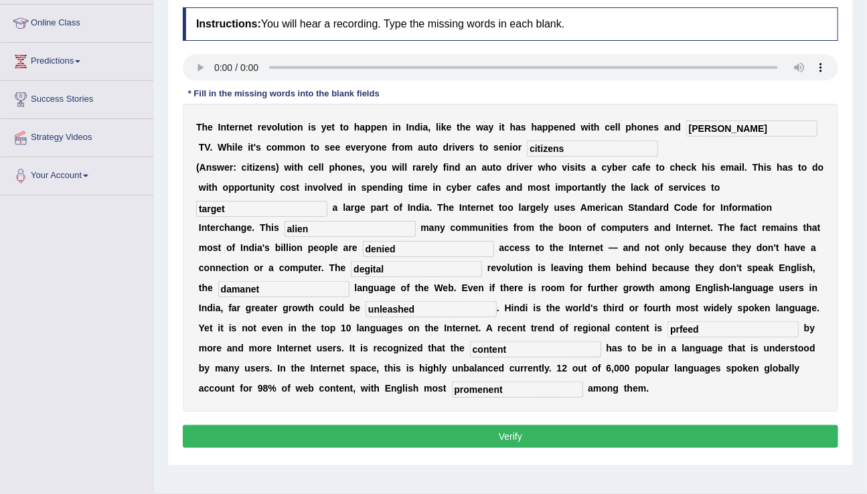
click at [538, 441] on button "Verify" at bounding box center [511, 436] width 656 height 23
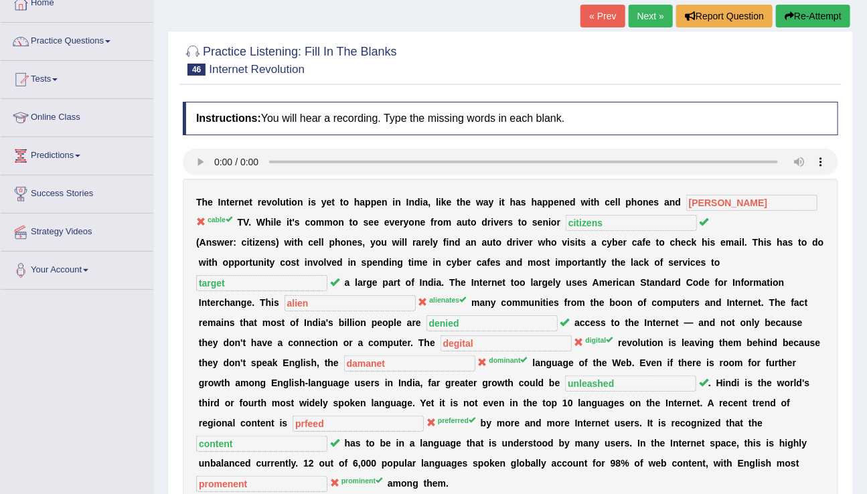
scroll to position [80, 0]
